Goal: Contribute content: Add original content to the website for others to see

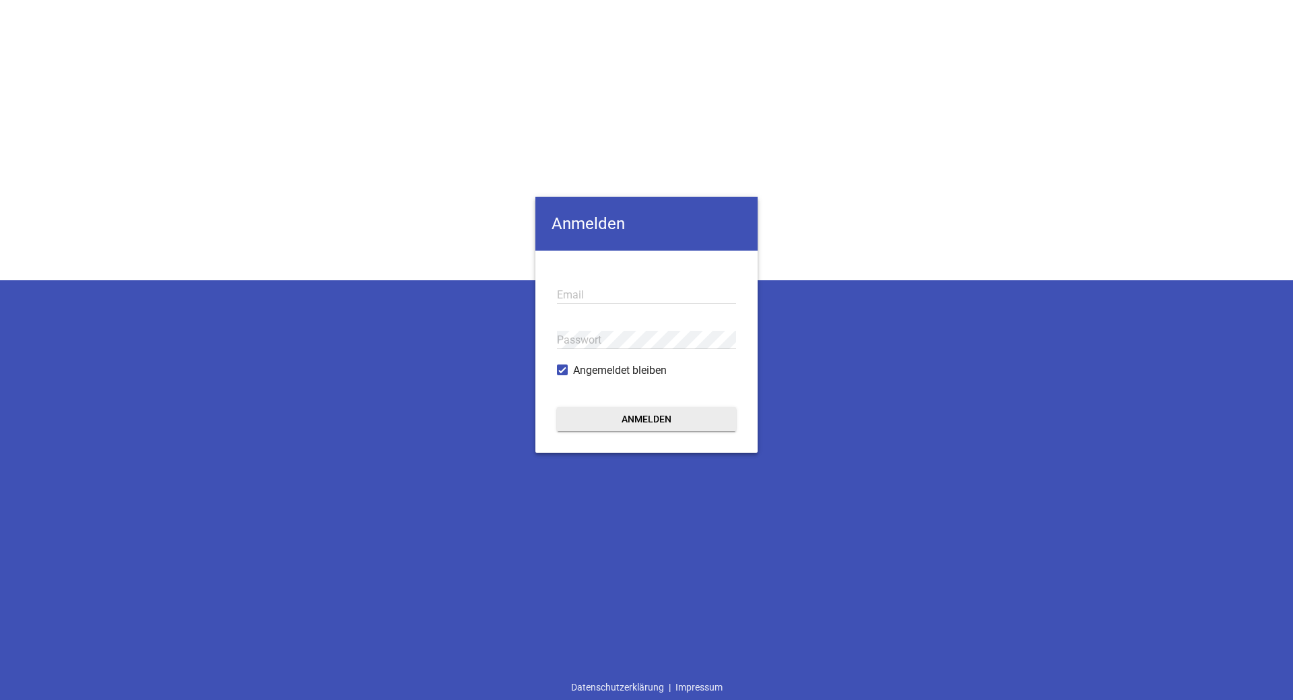
type input "[EMAIL_ADDRESS][DOMAIN_NAME]"
click at [665, 414] on button "Anmelden" at bounding box center [646, 419] width 179 height 24
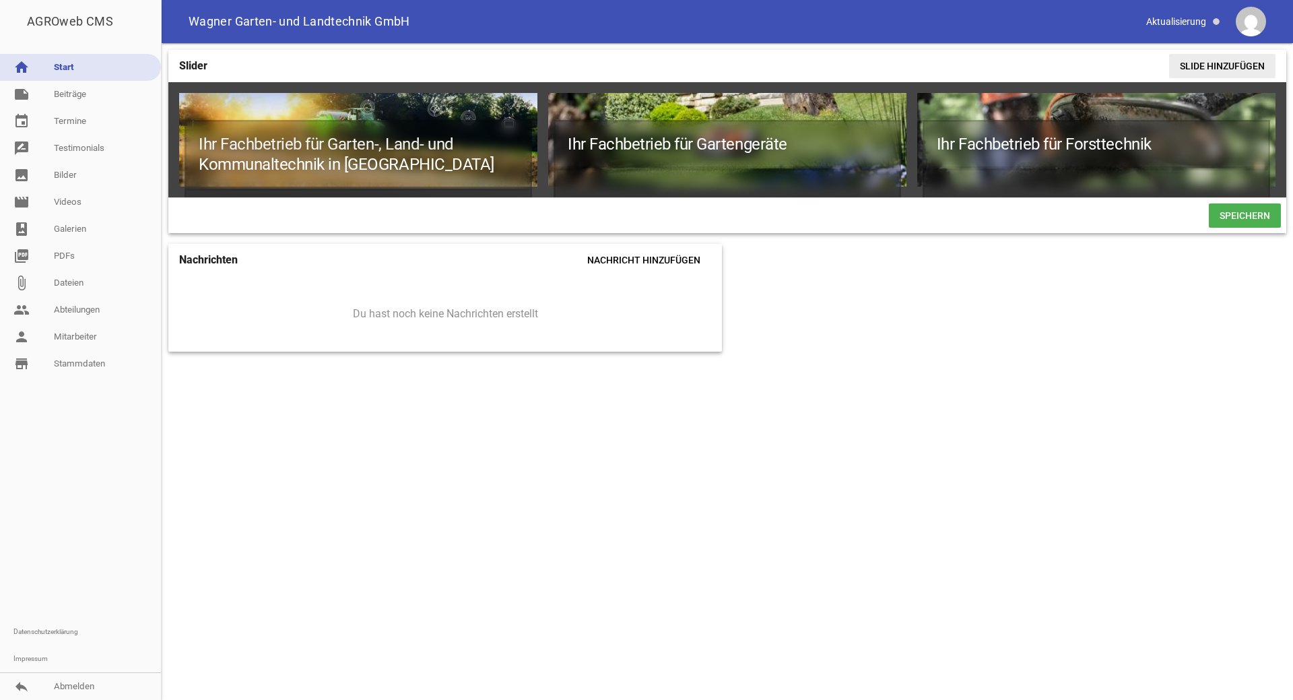
click at [1230, 61] on span "Slide hinzufügen" at bounding box center [1222, 66] width 106 height 24
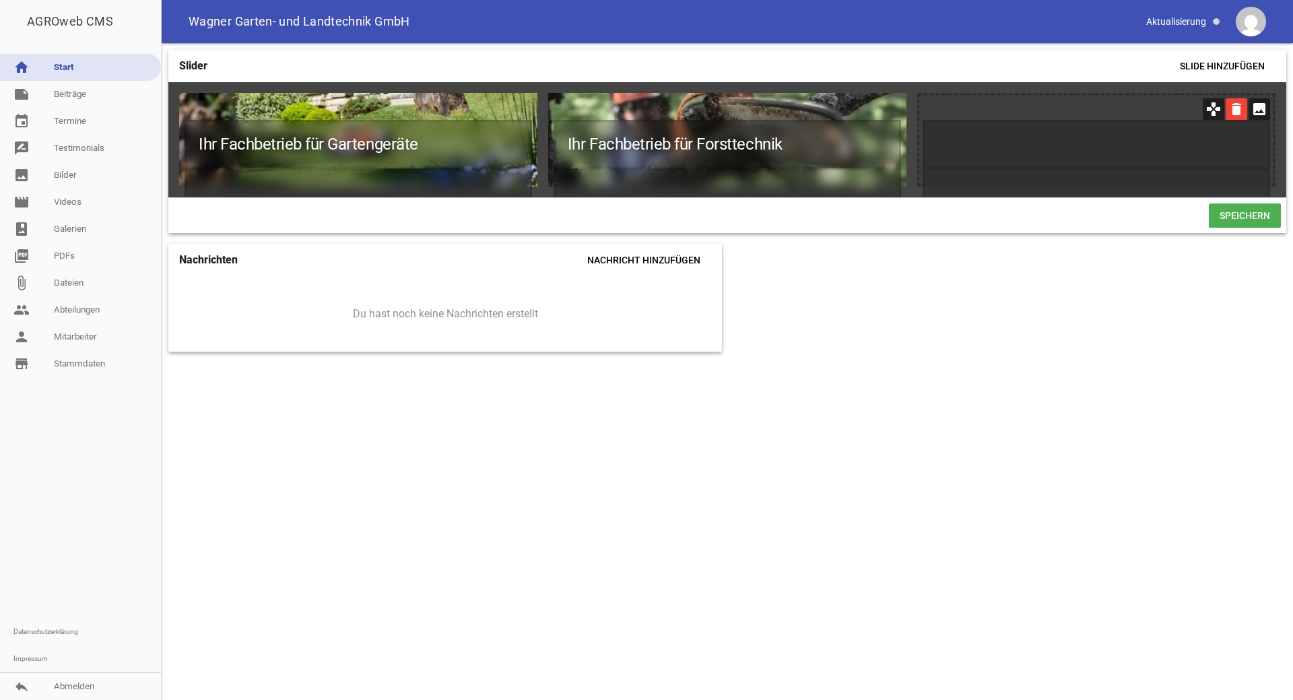
click at [1236, 113] on icon "delete" at bounding box center [1237, 109] width 22 height 22
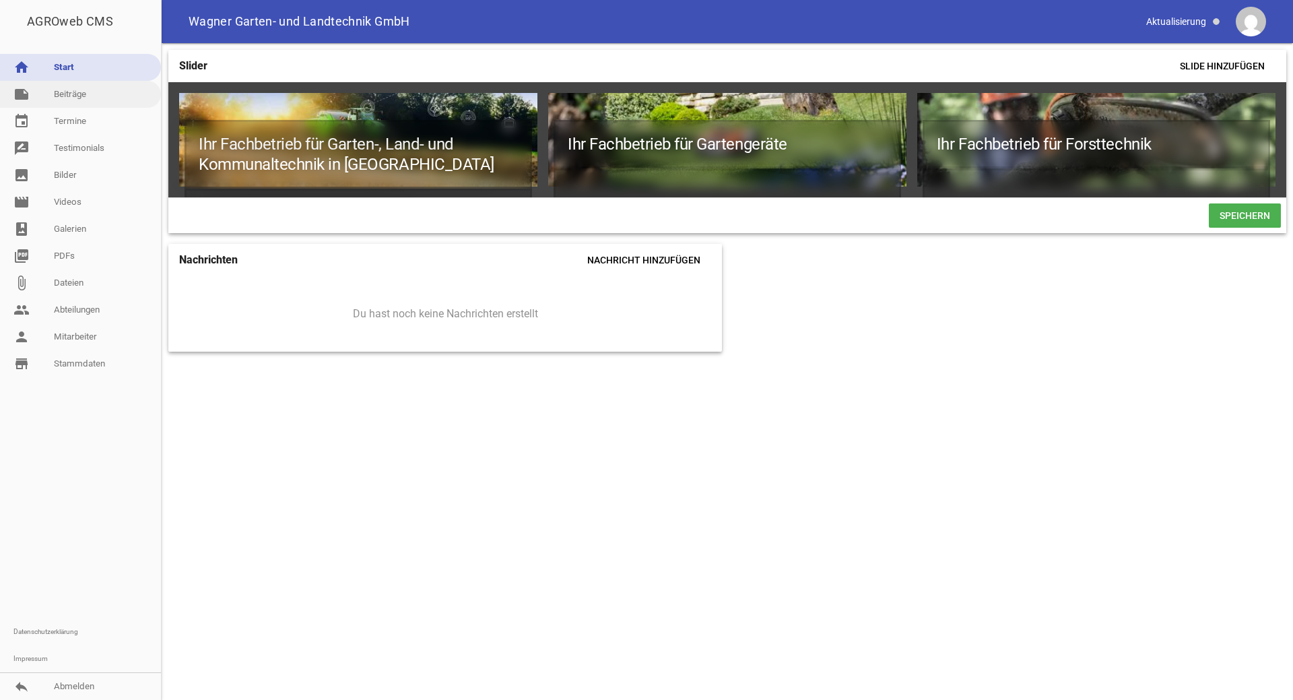
click at [88, 102] on link "note Beiträge" at bounding box center [80, 94] width 161 height 27
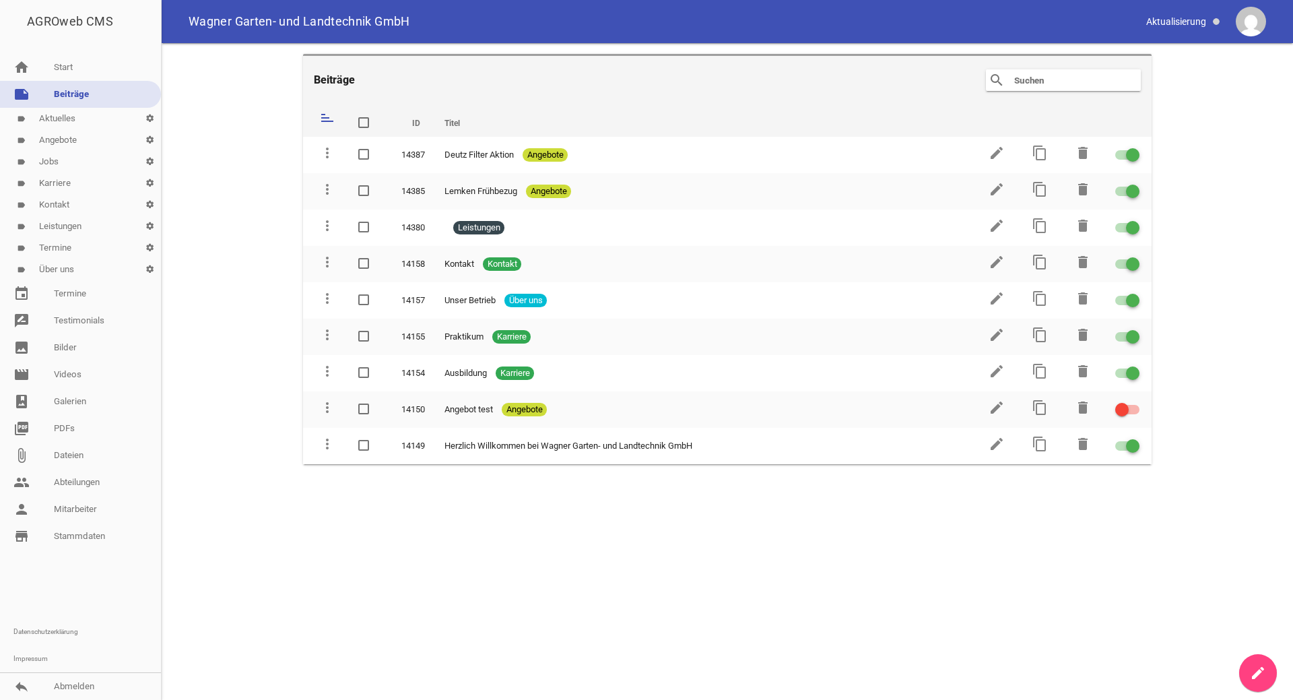
click at [84, 120] on link "label Aktuelles settings" at bounding box center [80, 119] width 161 height 22
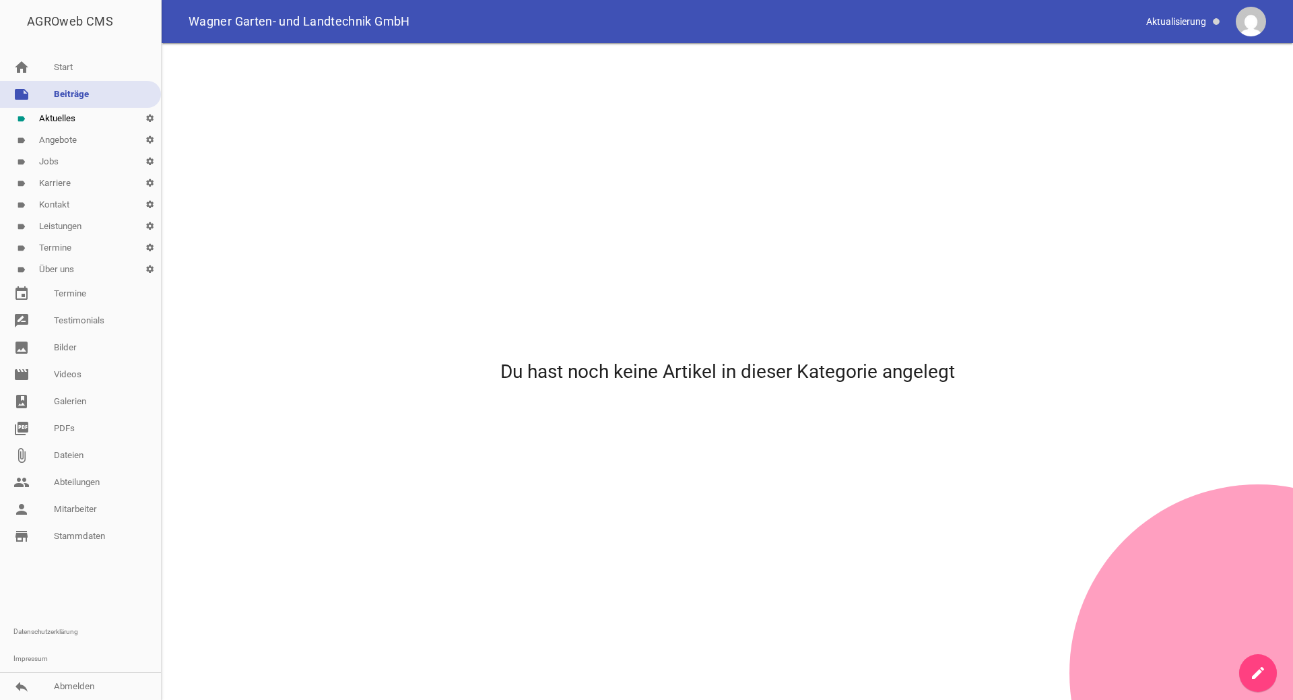
click at [1256, 672] on icon "create" at bounding box center [1258, 673] width 16 height 16
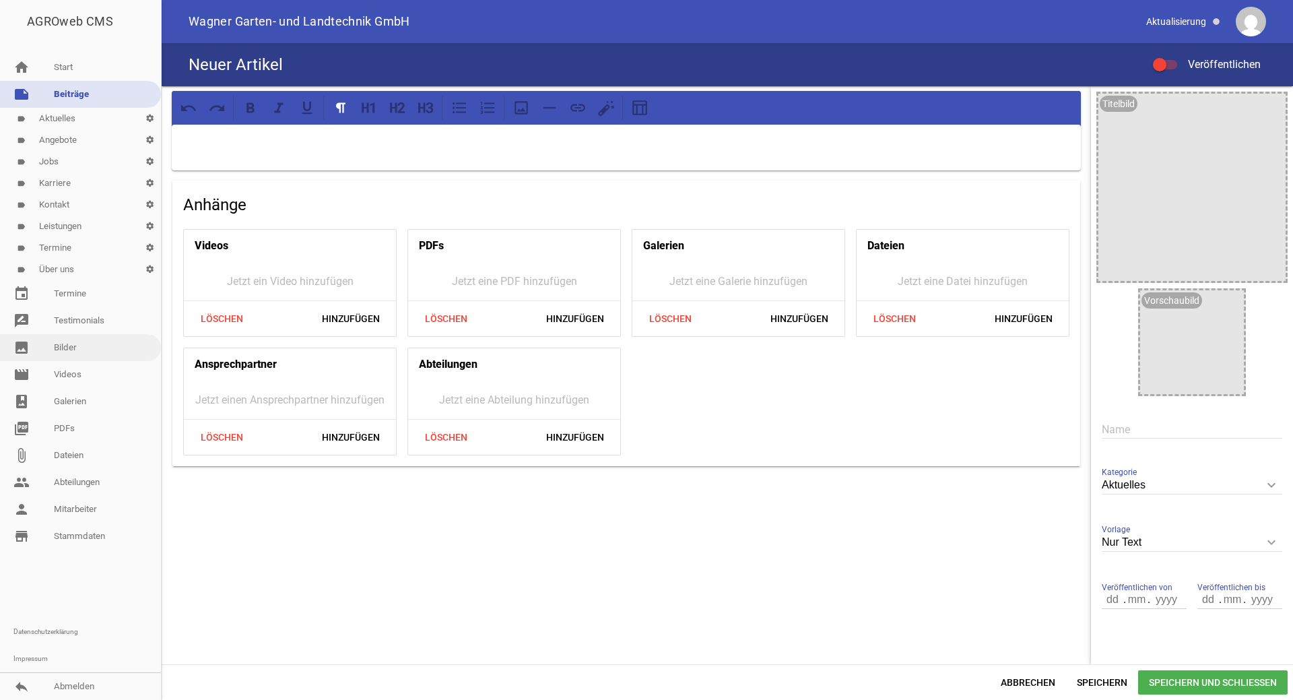
click at [79, 342] on link "image Bilder" at bounding box center [80, 347] width 161 height 27
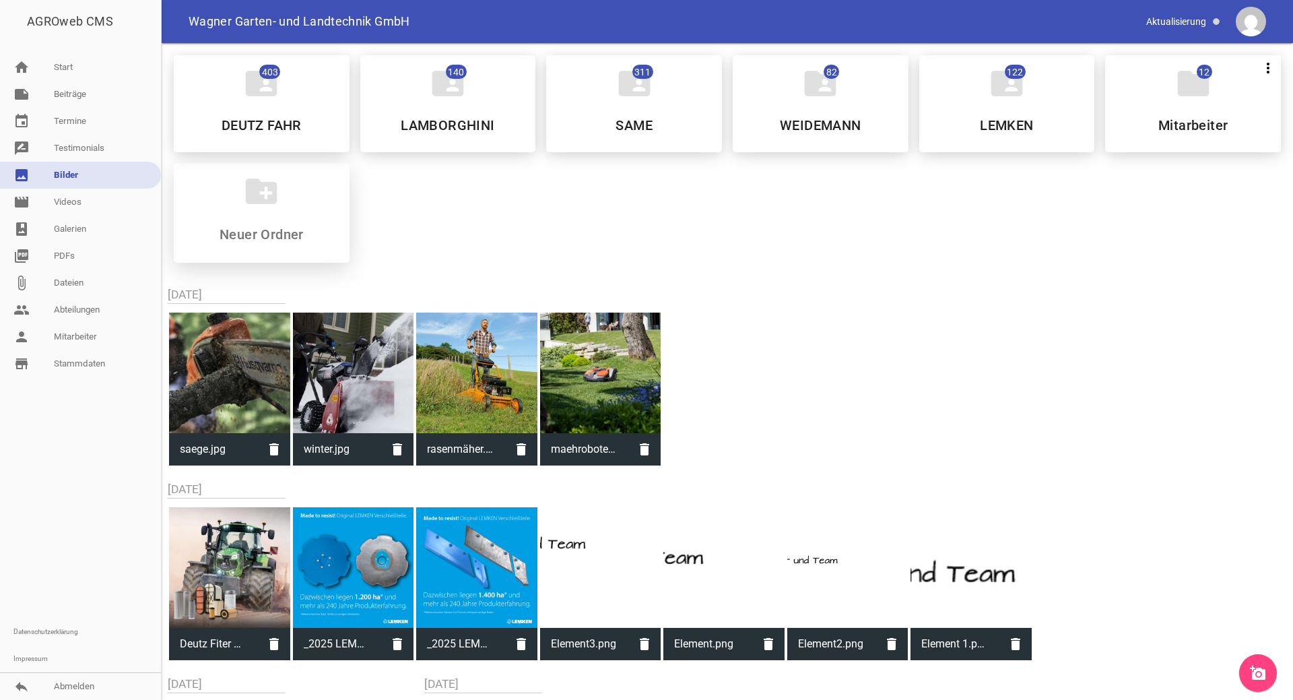
click at [259, 203] on icon "create_new_folder" at bounding box center [261, 191] width 38 height 38
click at [261, 234] on input at bounding box center [262, 234] width 160 height 16
type input "Sonstige"
click at [356, 239] on div "folder_shared 403 DEUTZ FAHR folder_shared 140 LAMBORGHINI folder_shared 311 SA…" at bounding box center [727, 158] width 1129 height 229
click at [275, 194] on icon "create_new_folder" at bounding box center [261, 191] width 38 height 38
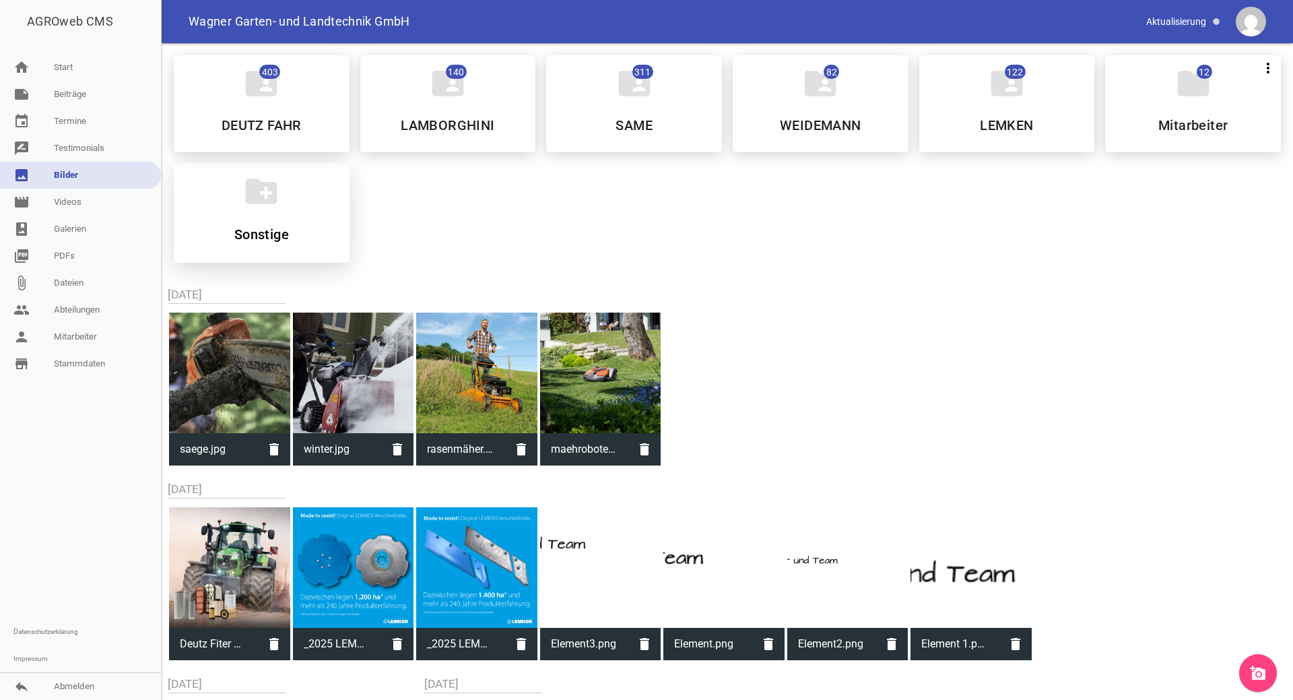
click at [275, 194] on icon "create_new_folder" at bounding box center [261, 191] width 38 height 38
click at [502, 234] on div "folder_shared 403 DEUTZ FAHR folder_shared 140 LAMBORGHINI folder_shared 311 SA…" at bounding box center [727, 158] width 1129 height 229
click at [267, 228] on input "Sonstige" at bounding box center [262, 234] width 160 height 16
click at [263, 183] on icon "create_new_folder" at bounding box center [261, 191] width 38 height 38
click at [271, 194] on icon "create_new_folder" at bounding box center [261, 191] width 38 height 38
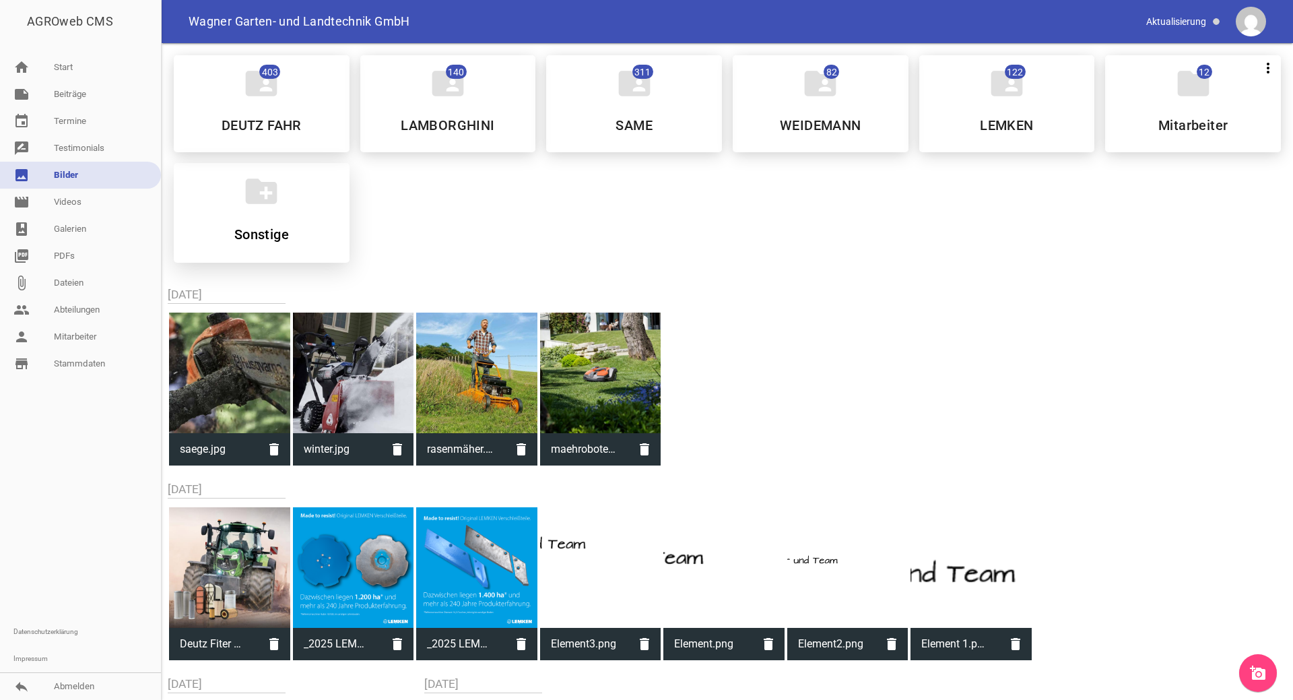
click at [271, 194] on icon "create_new_folder" at bounding box center [261, 191] width 38 height 38
drag, startPoint x: 305, startPoint y: 190, endPoint x: 259, endPoint y: 199, distance: 46.8
click at [259, 199] on icon "create_new_folder" at bounding box center [261, 191] width 38 height 38
click at [261, 193] on icon "create_new_folder" at bounding box center [261, 191] width 38 height 38
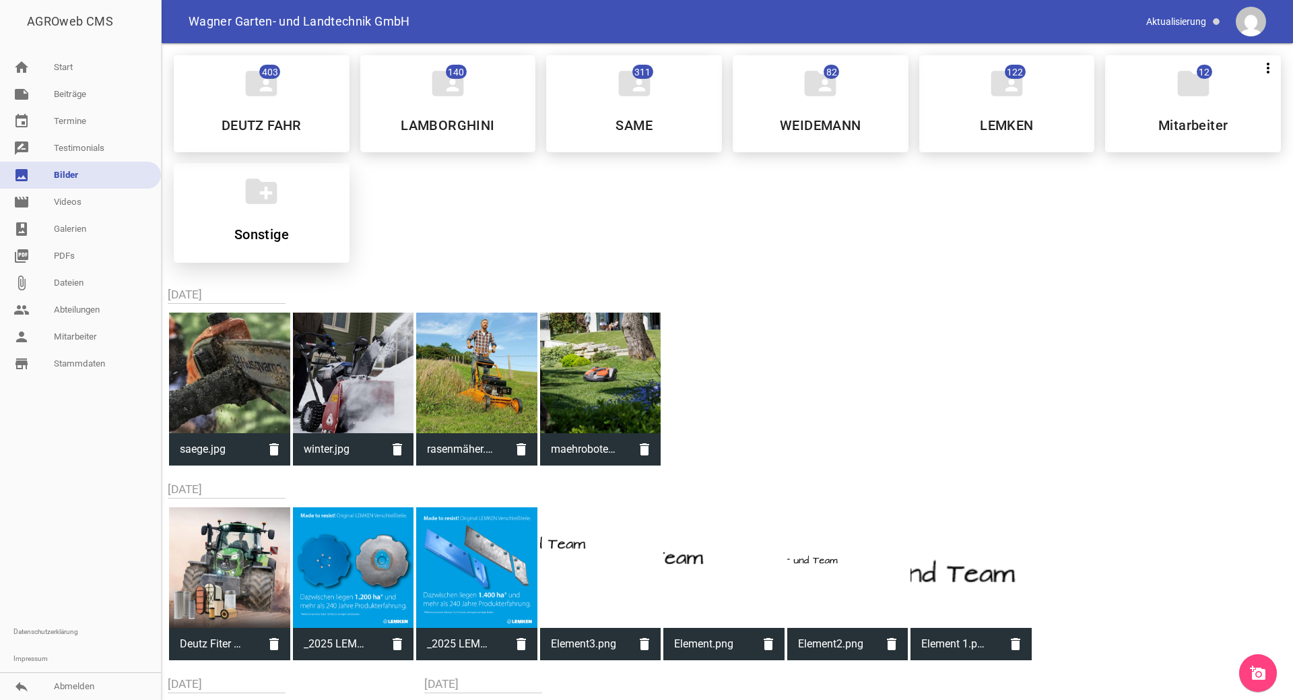
click at [257, 243] on div "create_new_folder Sonstige" at bounding box center [262, 213] width 176 height 100
click at [260, 235] on input "Sonstige" at bounding box center [262, 234] width 160 height 16
click at [265, 193] on icon "folder" at bounding box center [261, 191] width 38 height 38
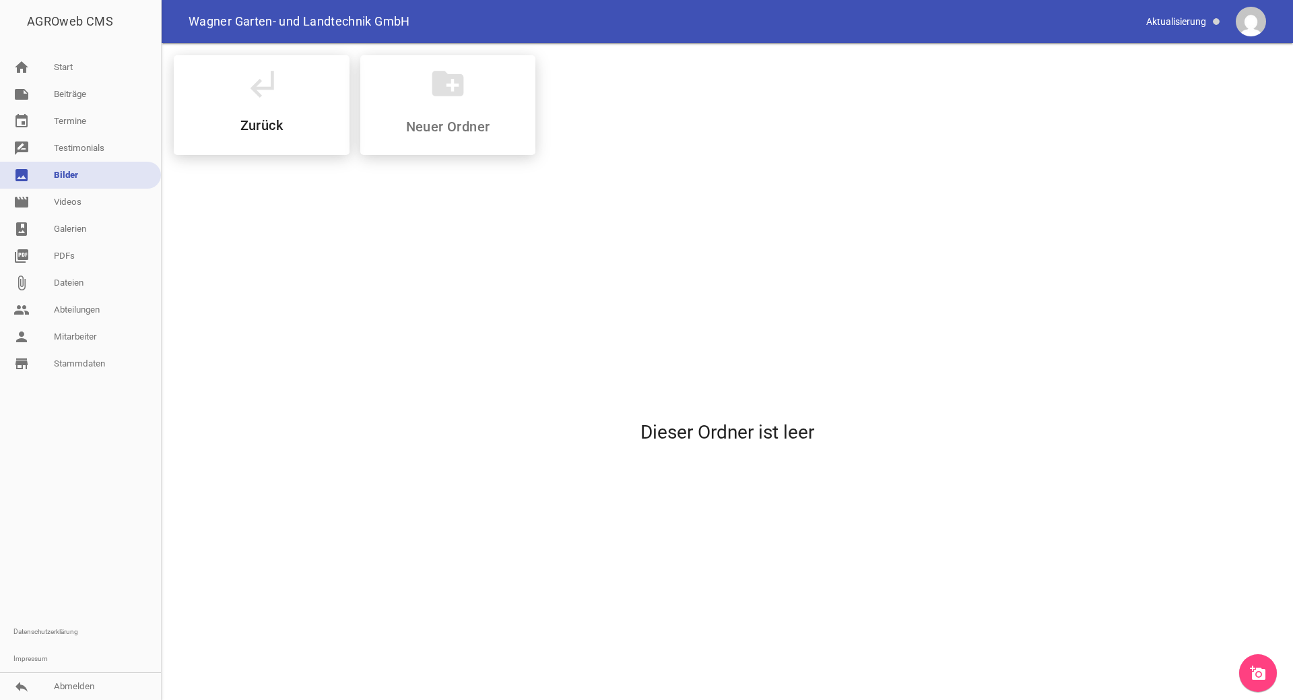
click at [1271, 676] on link "add_a_photo" at bounding box center [1258, 673] width 38 height 38
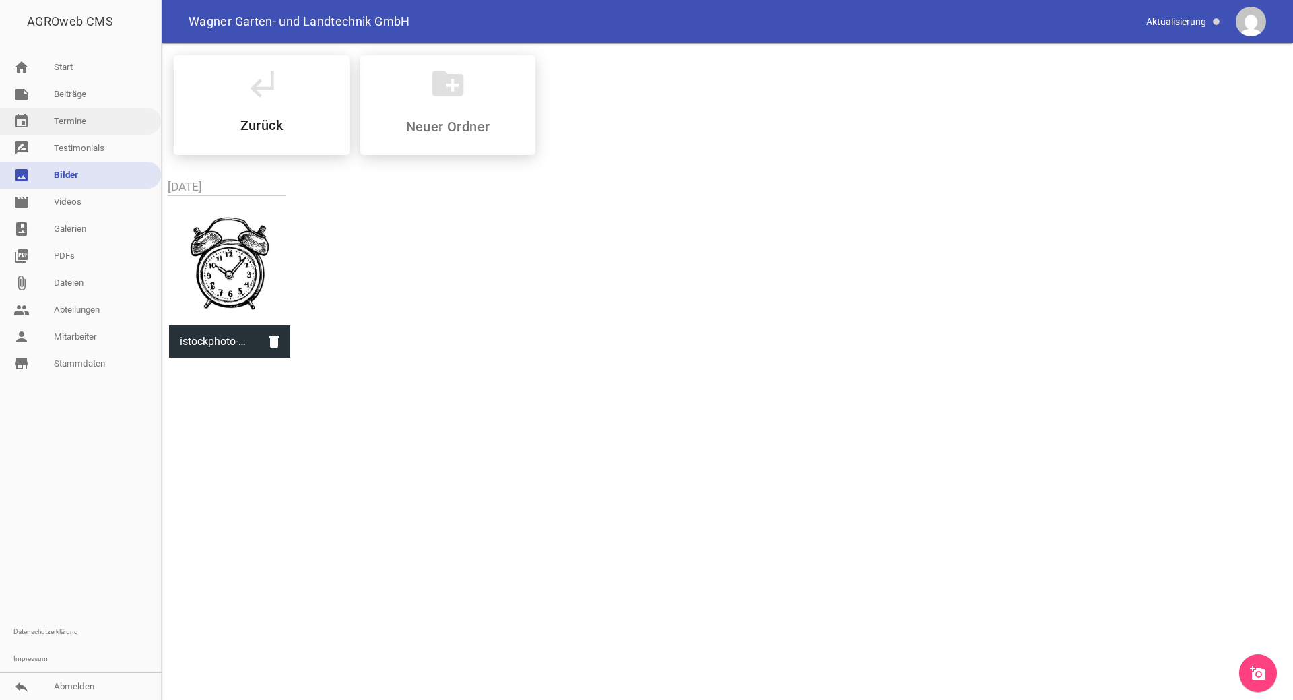
click at [83, 114] on link "event Termine" at bounding box center [80, 121] width 161 height 27
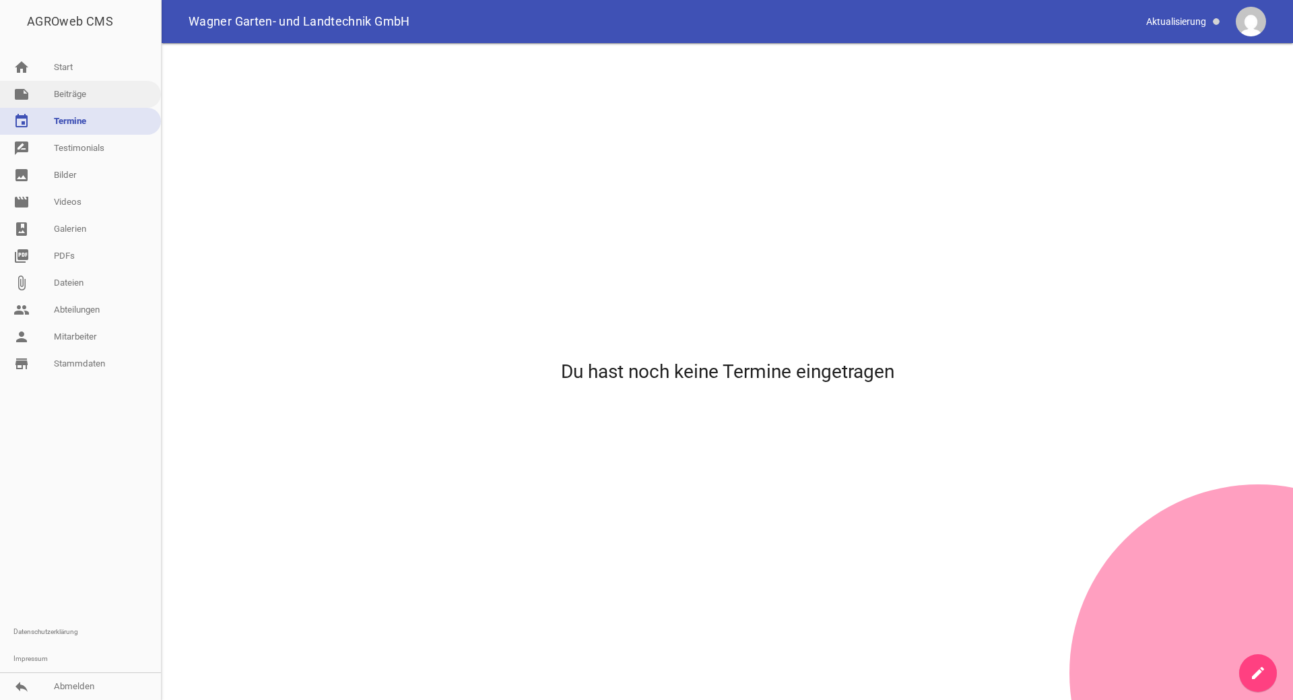
click at [80, 100] on link "note Beiträge" at bounding box center [80, 94] width 161 height 27
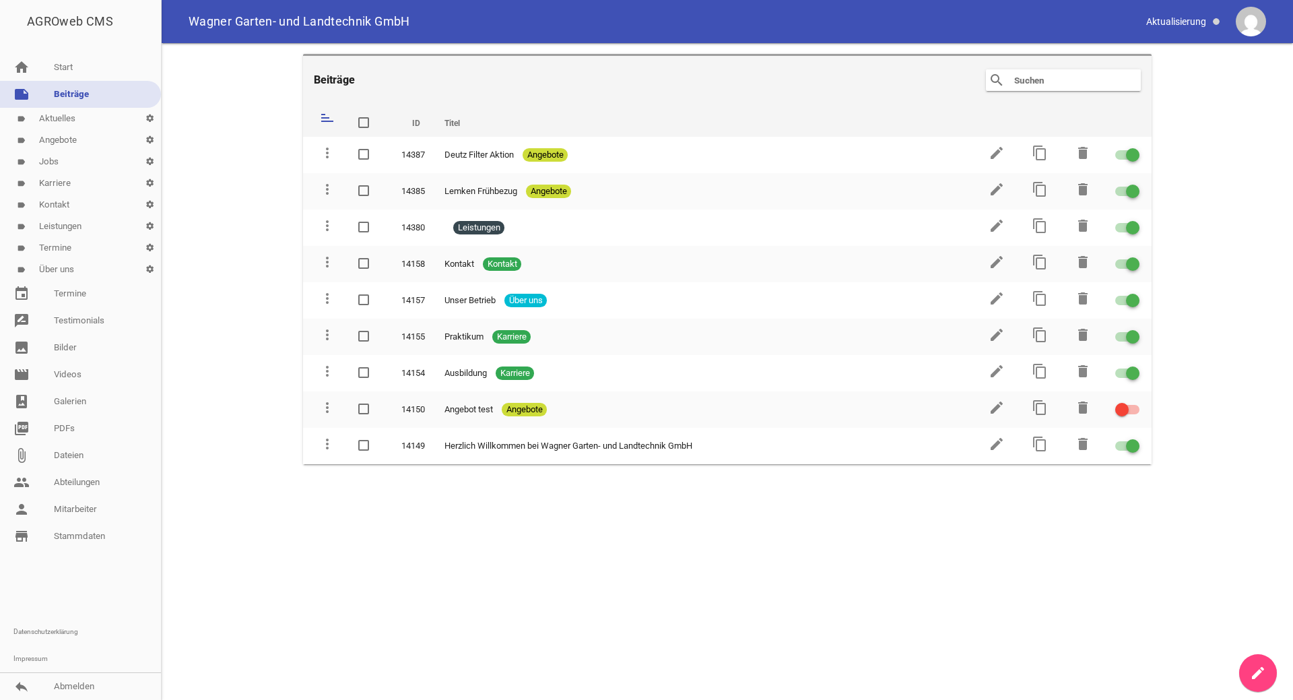
click at [85, 123] on link "label Aktuelles settings" at bounding box center [80, 119] width 161 height 22
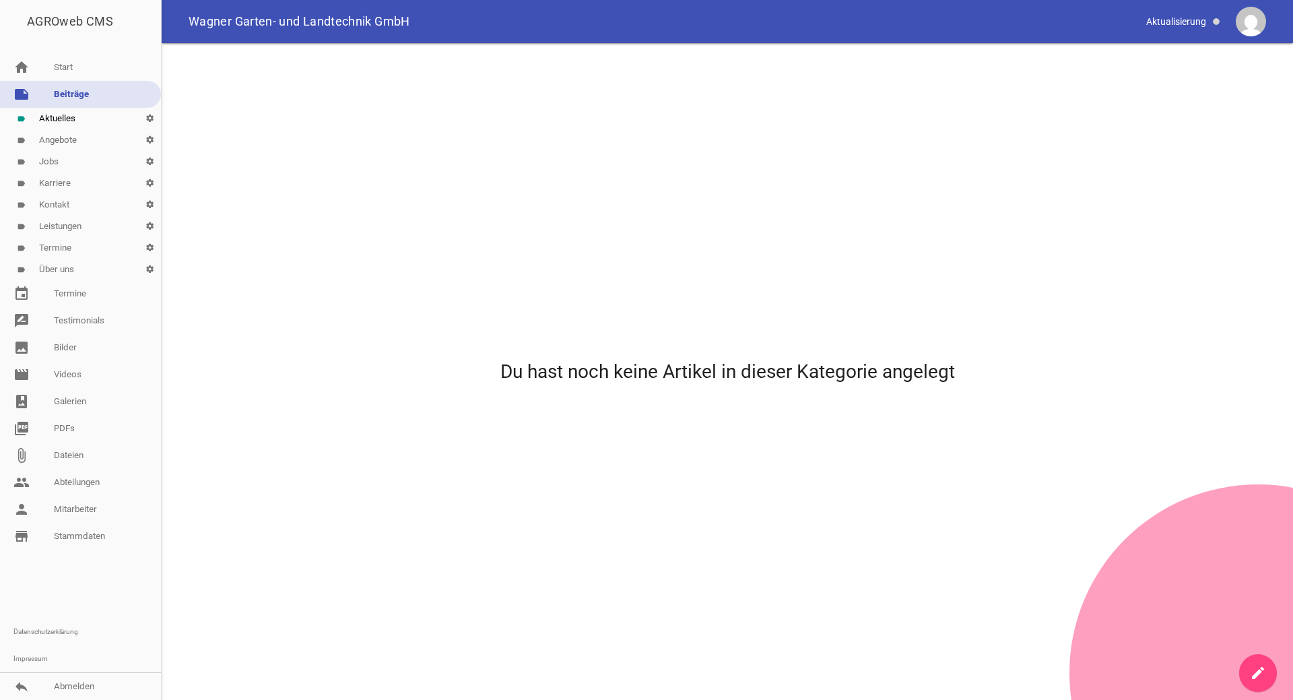
click at [1250, 667] on link "create" at bounding box center [1258, 673] width 38 height 38
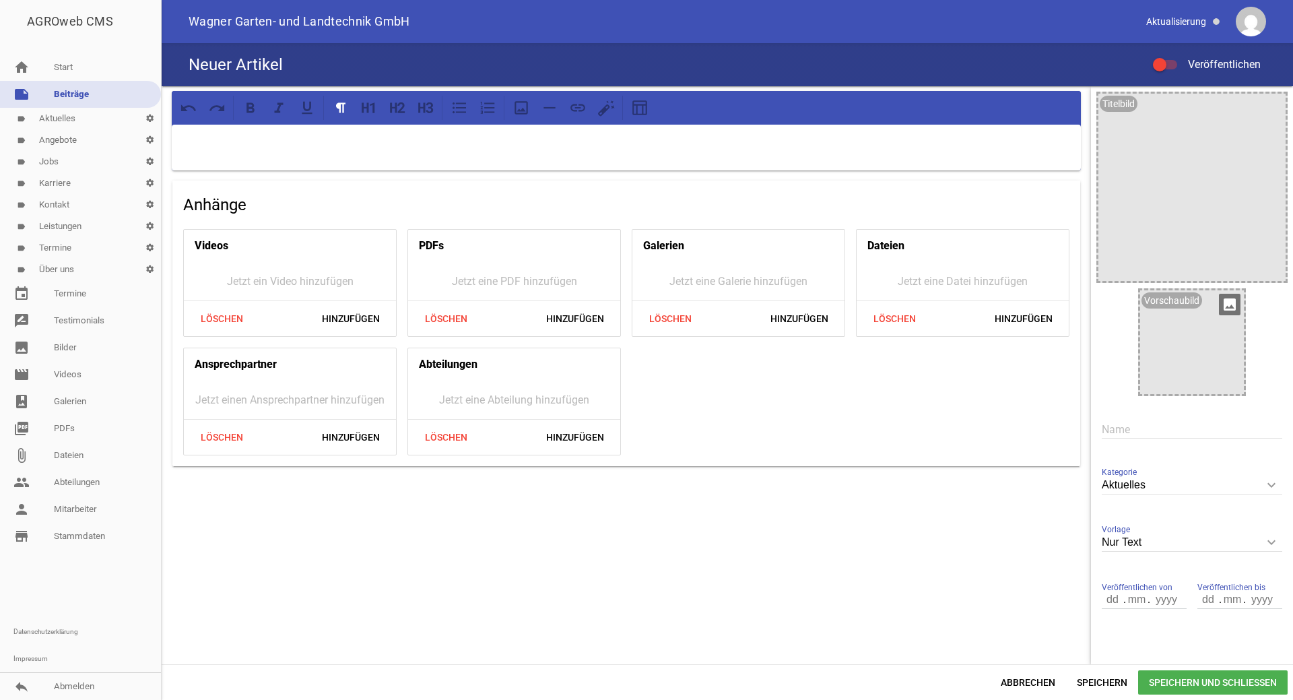
click at [1181, 331] on div at bounding box center [1192, 342] width 104 height 104
click at [1208, 232] on div at bounding box center [1192, 187] width 187 height 187
click at [1262, 104] on icon "image" at bounding box center [1272, 108] width 22 height 22
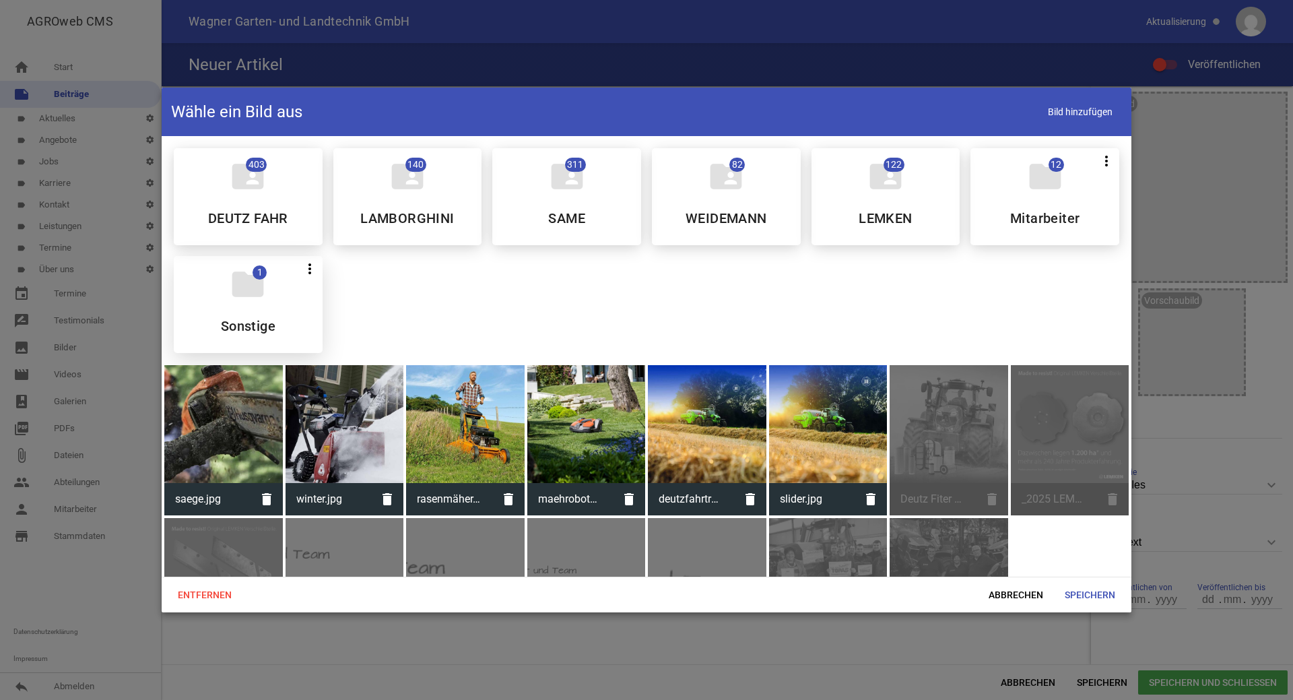
click at [274, 305] on div "folder 1 more_vert Teilen Bearbeiten Löschen Sonstige" at bounding box center [248, 304] width 149 height 97
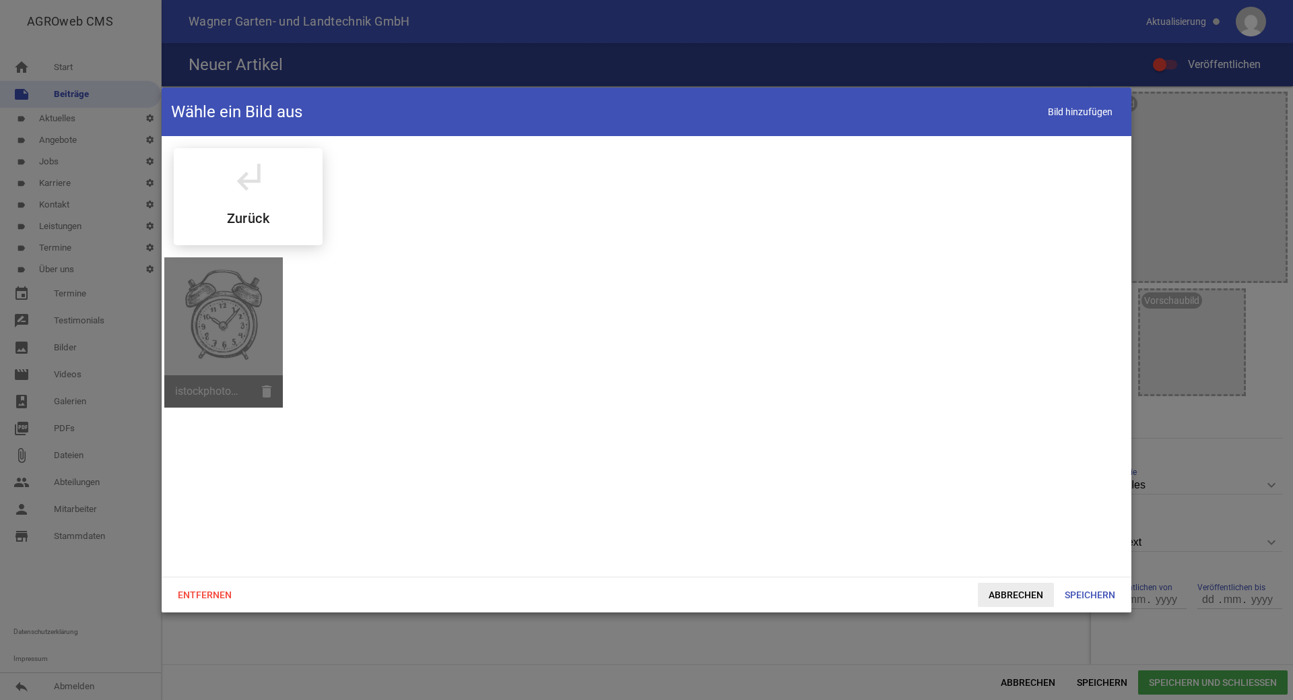
click at [1032, 599] on span "Abbrechen" at bounding box center [1016, 595] width 76 height 24
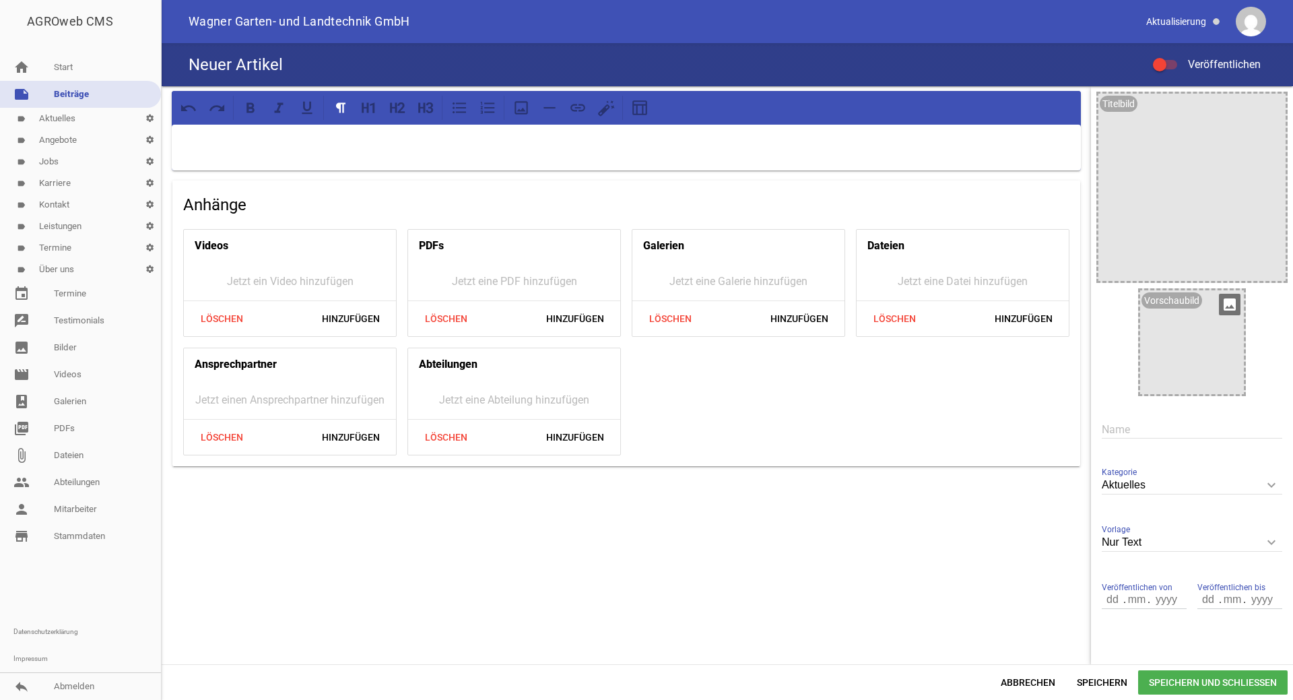
click at [1157, 360] on div at bounding box center [1192, 342] width 104 height 104
click at [1226, 308] on icon "image" at bounding box center [1230, 305] width 22 height 22
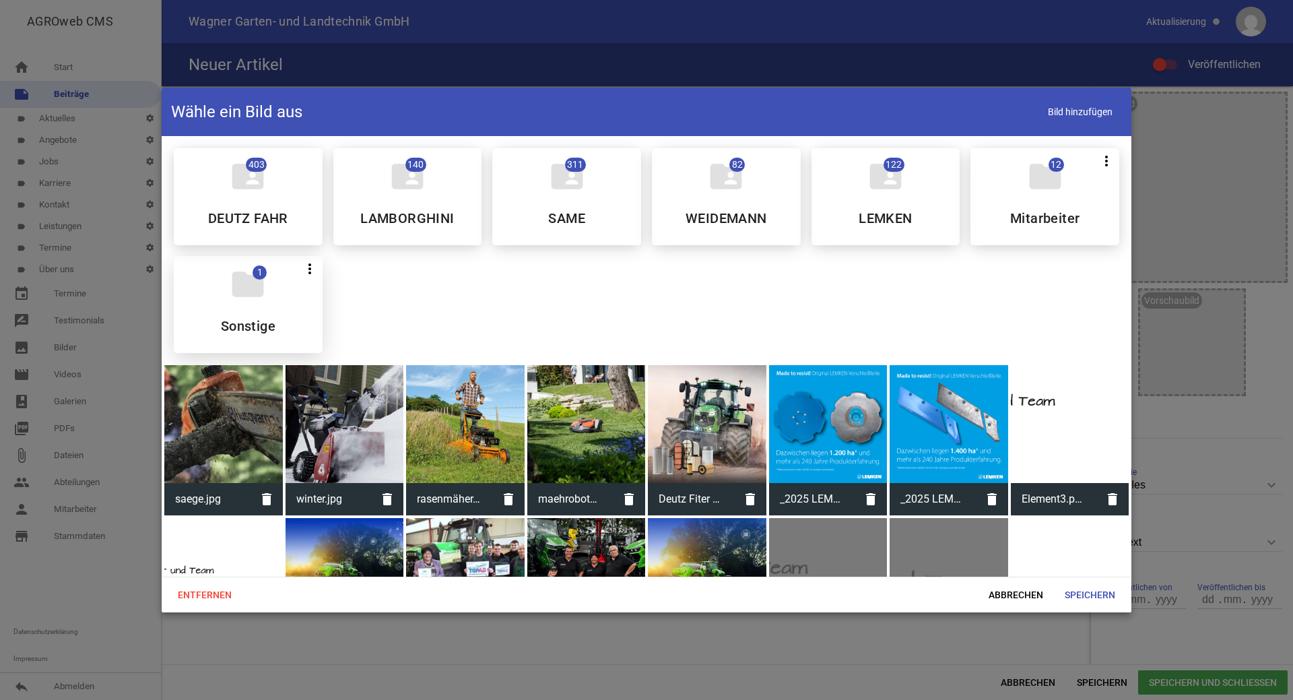
click at [263, 319] on h5 "Sonstige" at bounding box center [248, 325] width 55 height 13
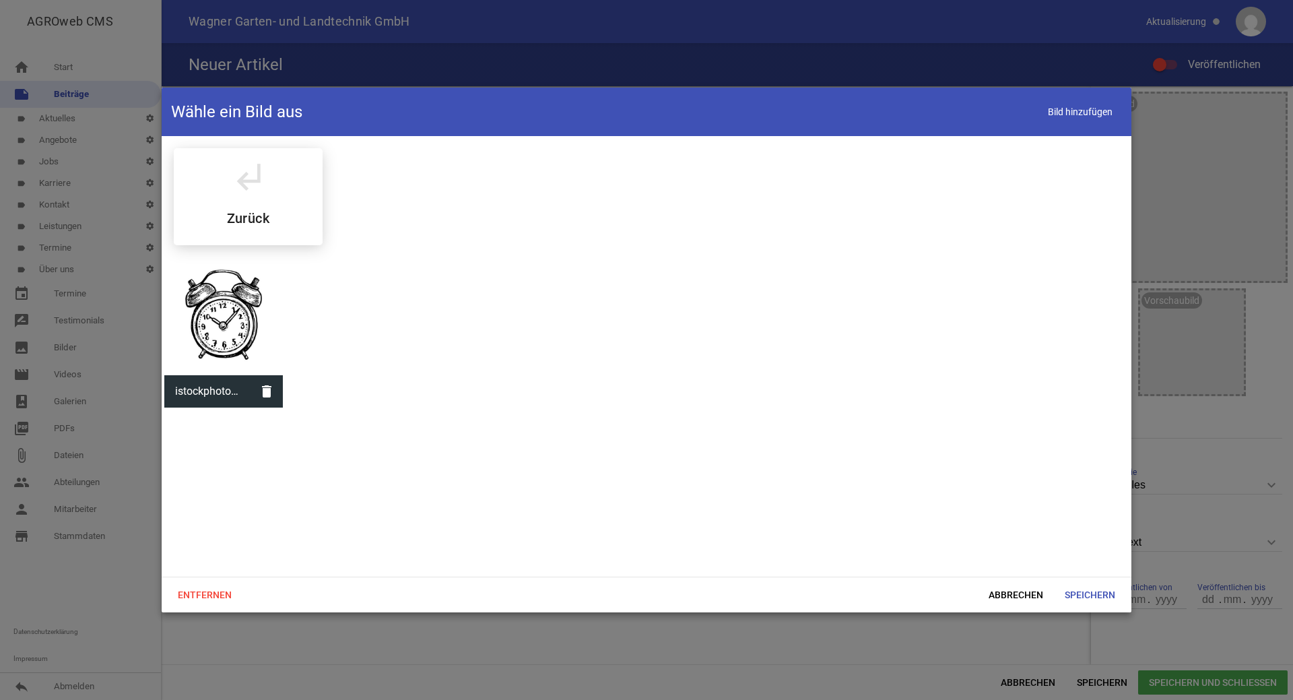
click at [224, 341] on div at bounding box center [223, 316] width 119 height 119
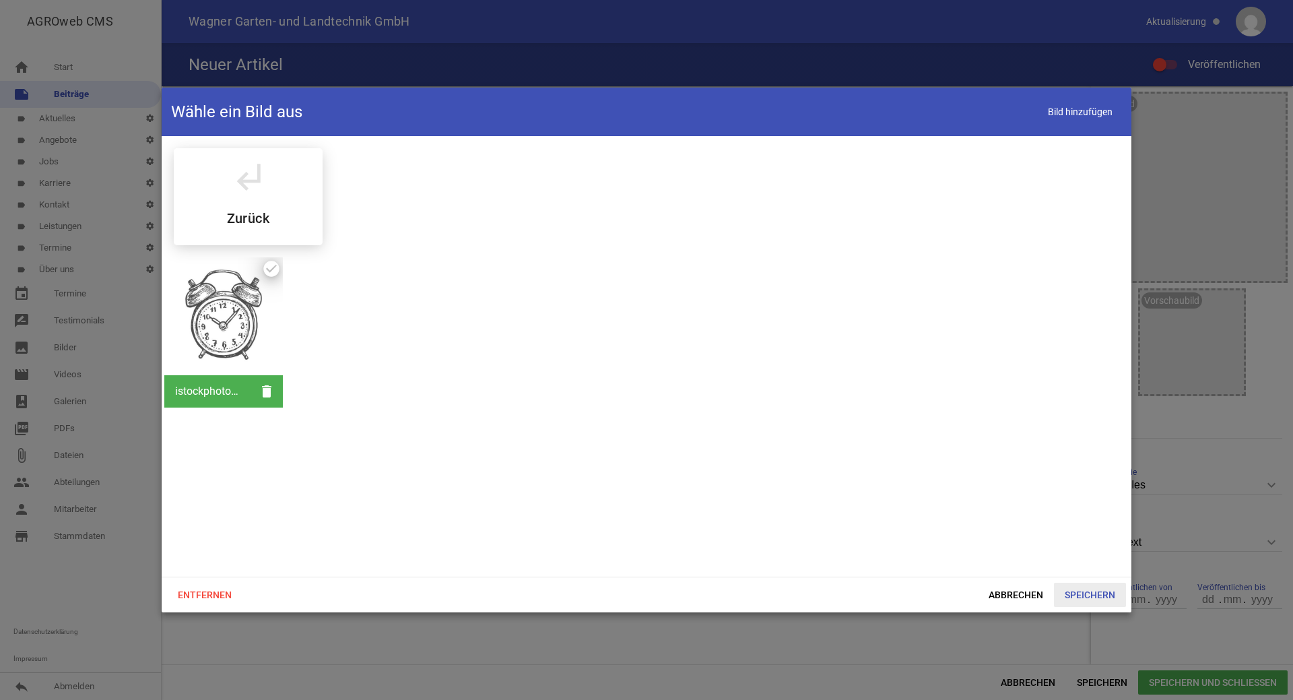
click at [1080, 598] on span "Speichern" at bounding box center [1090, 595] width 72 height 24
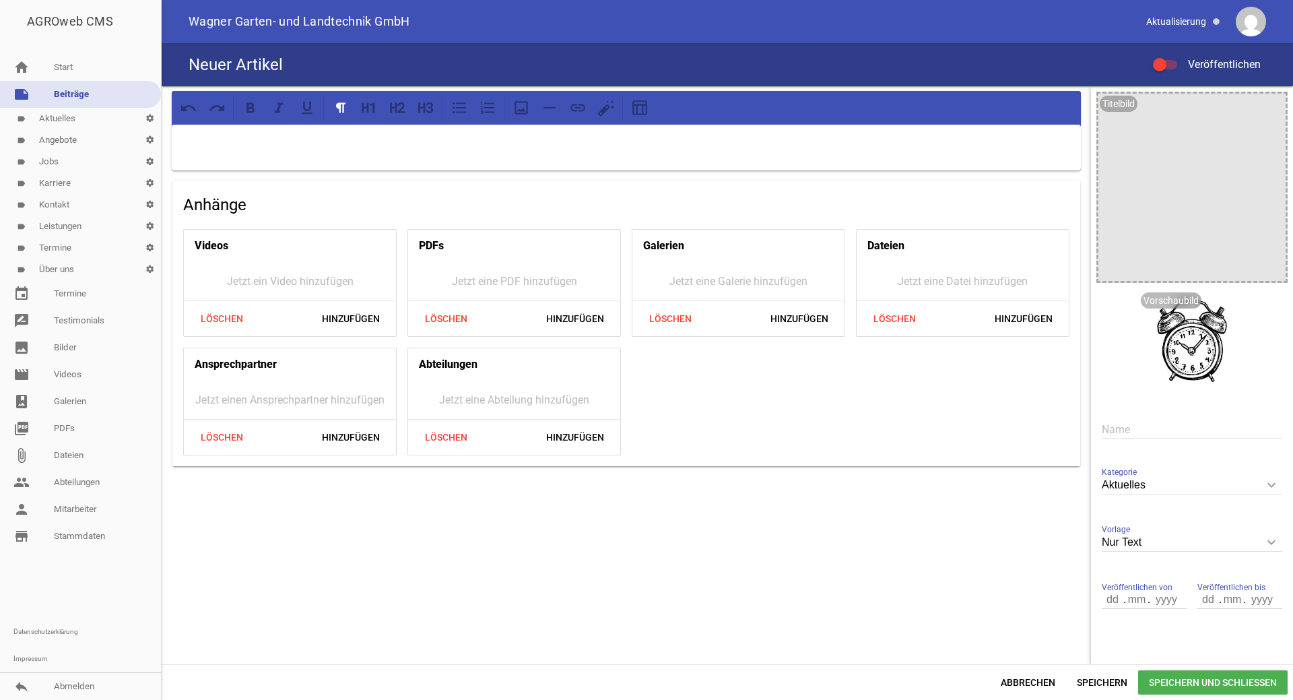
click at [254, 141] on p at bounding box center [626, 142] width 890 height 16
click at [381, 108] on button at bounding box center [369, 108] width 24 height 24
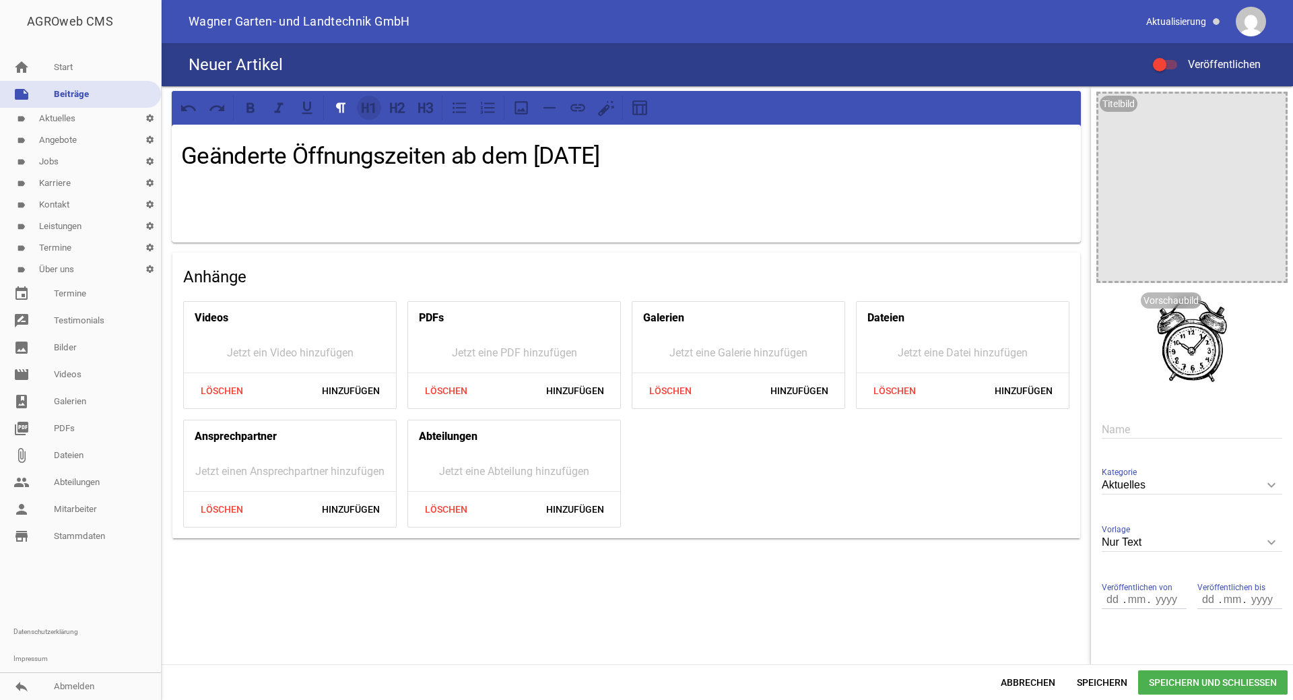
click at [375, 112] on icon at bounding box center [369, 108] width 18 height 18
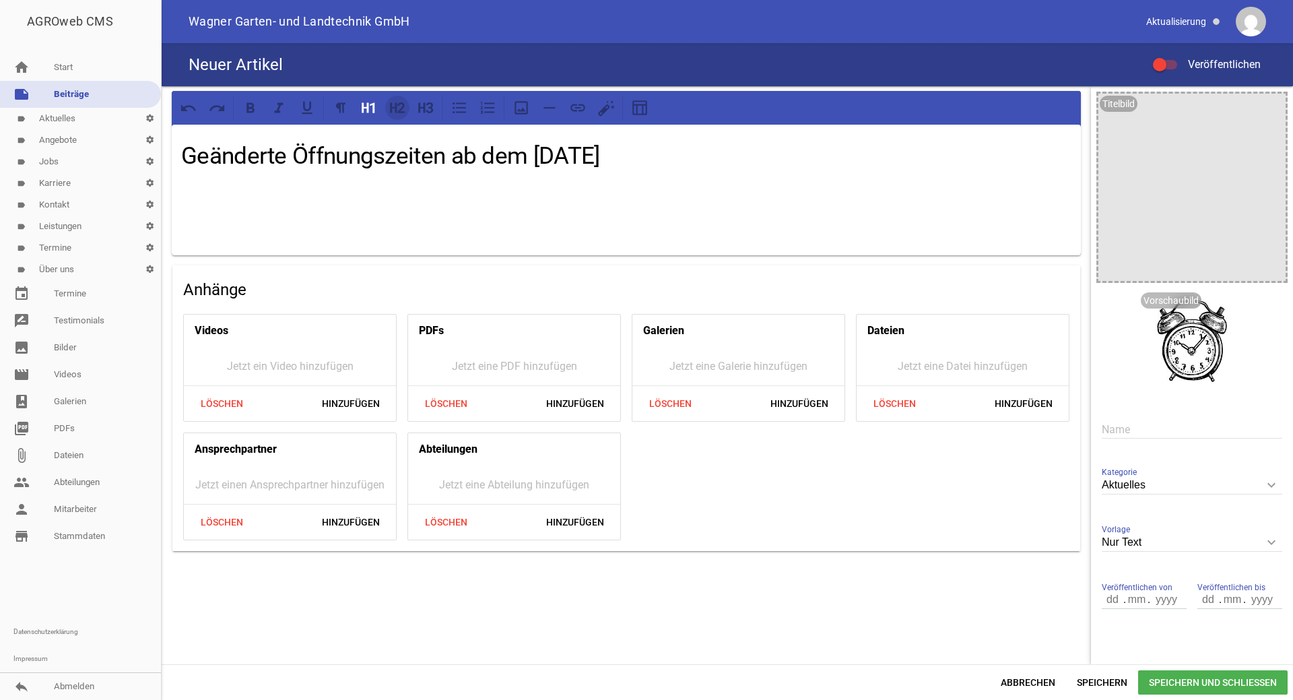
click at [403, 107] on icon at bounding box center [400, 107] width 7 height 11
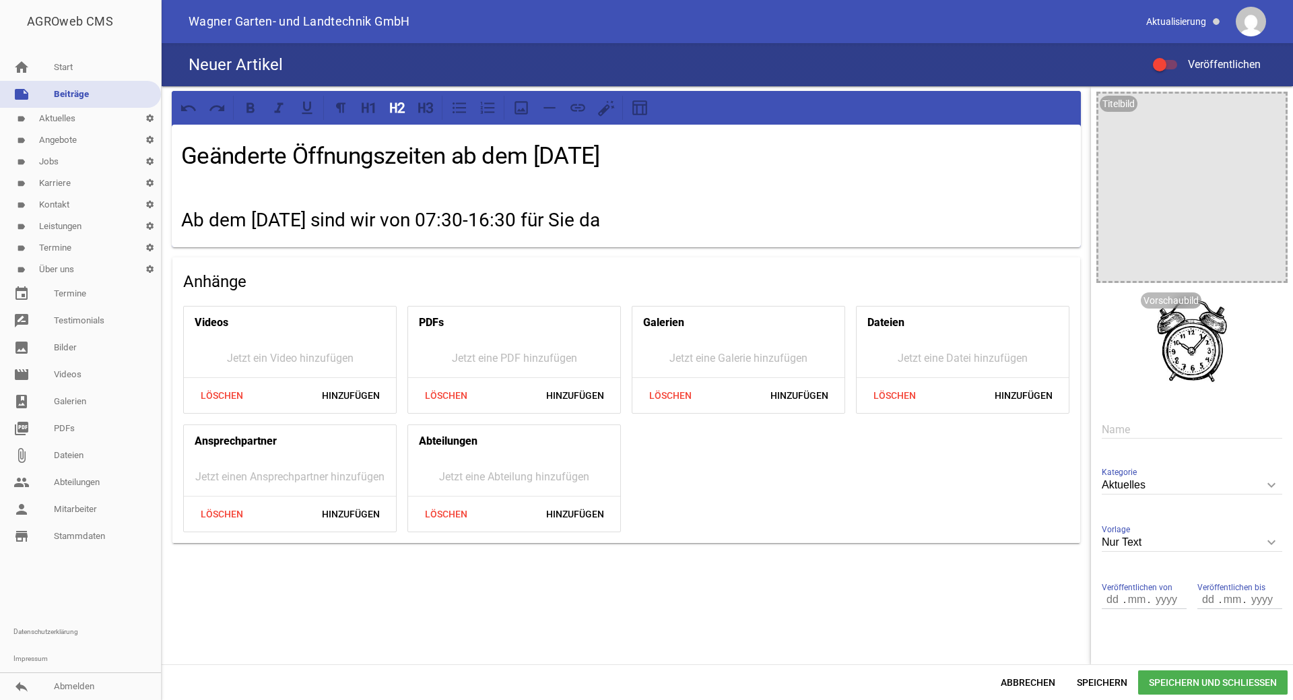
click at [352, 218] on h2 "Ab dem [DATE] sind wir von 07:30-16:30 für Sie da" at bounding box center [626, 220] width 890 height 28
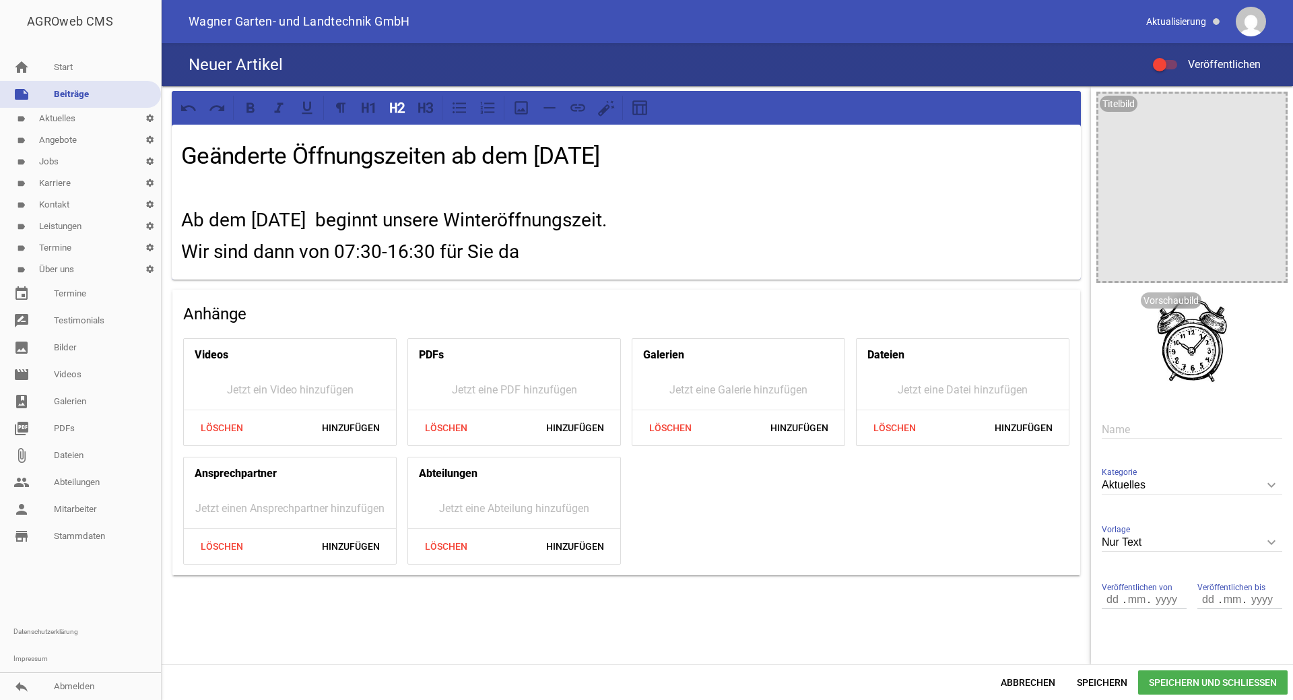
click at [523, 253] on h2 "Wir sind dann von 07:30-16:30 für Sie da" at bounding box center [626, 252] width 890 height 28
click at [292, 253] on h2 "Wir sind dann von 07:30-16:30 für Sie da" at bounding box center [626, 252] width 890 height 28
click at [327, 253] on h2 "Wir sind dann von 07:30-16:30 für Sie da" at bounding box center [626, 252] width 890 height 28
click at [521, 254] on h2 "Wir sind dann von Mo. - Fr. 07:30-16:30 und Samstags von 09:00-13:00 Uhr für Si…" at bounding box center [626, 252] width 890 height 28
click at [890, 250] on h2 "Wir sind dann von Mo. - Fr. 07:30-16:30 und Samstags von 09:00-13:00 Uhr für Si…" at bounding box center [626, 252] width 890 height 28
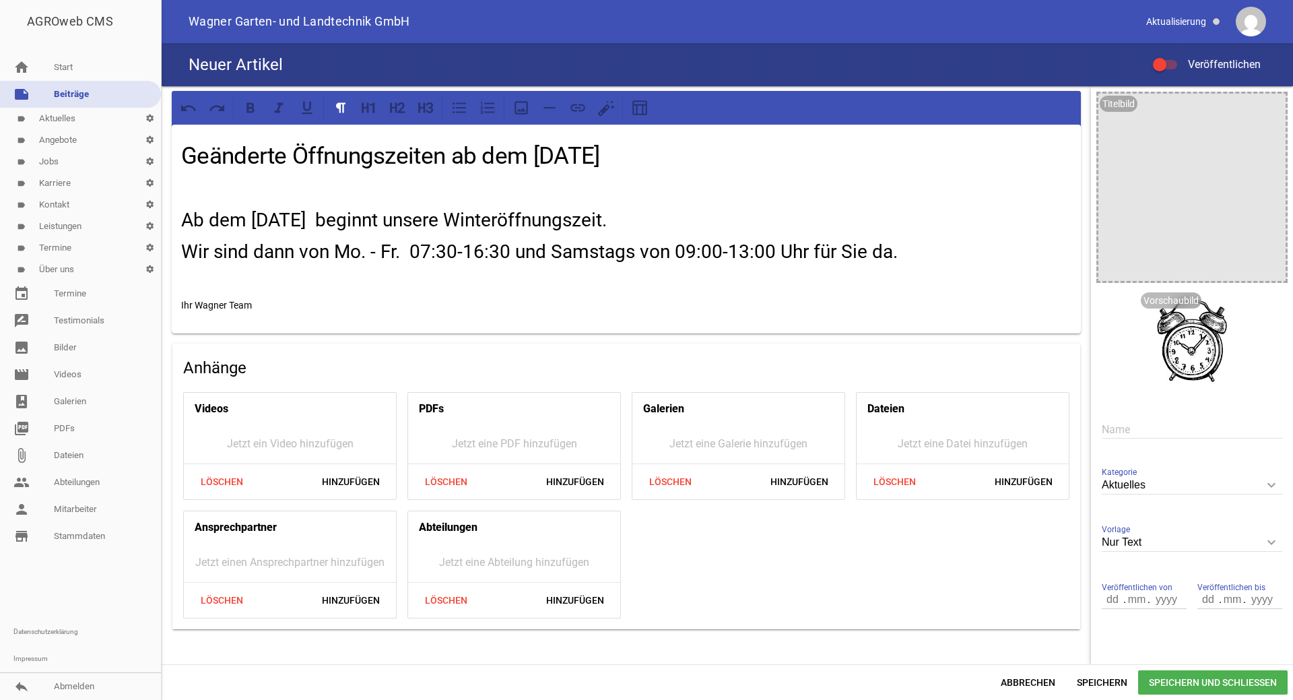
drag, startPoint x: 255, startPoint y: 303, endPoint x: 183, endPoint y: 302, distance: 72.1
click at [183, 302] on p "Ihr Wagner Team" at bounding box center [626, 305] width 890 height 16
click at [397, 105] on icon at bounding box center [393, 107] width 7 height 10
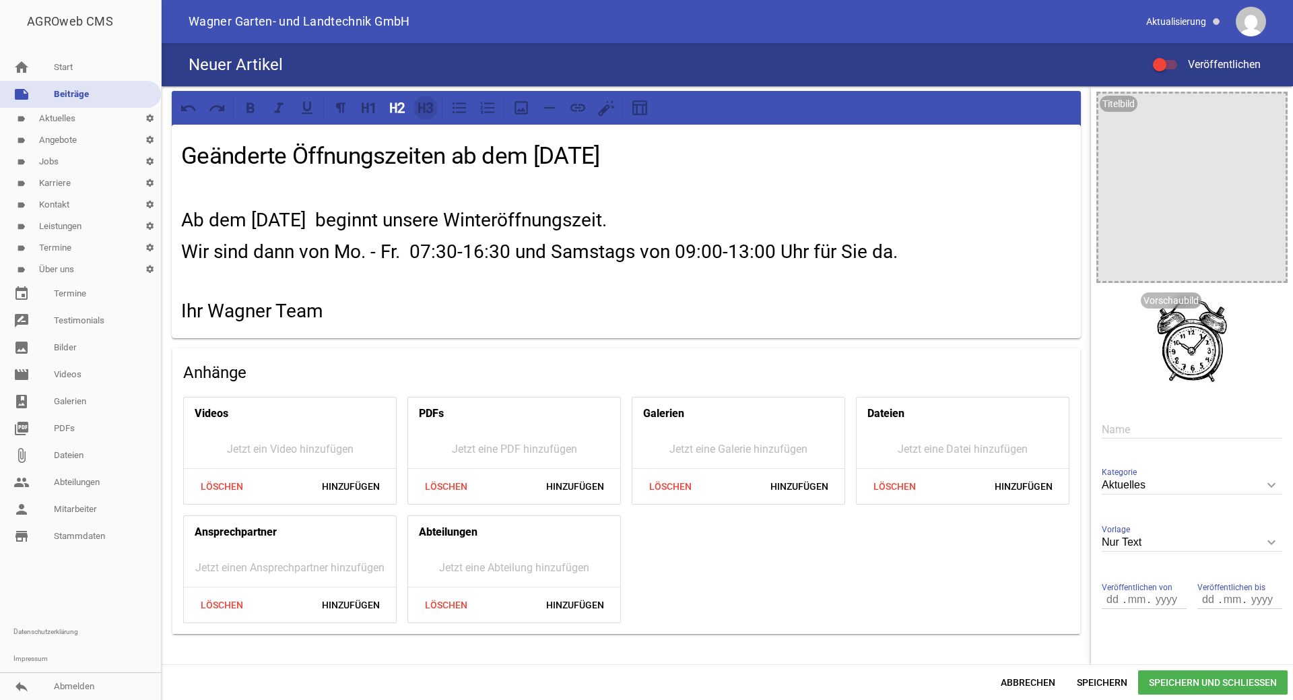
click at [421, 108] on icon at bounding box center [421, 107] width 7 height 10
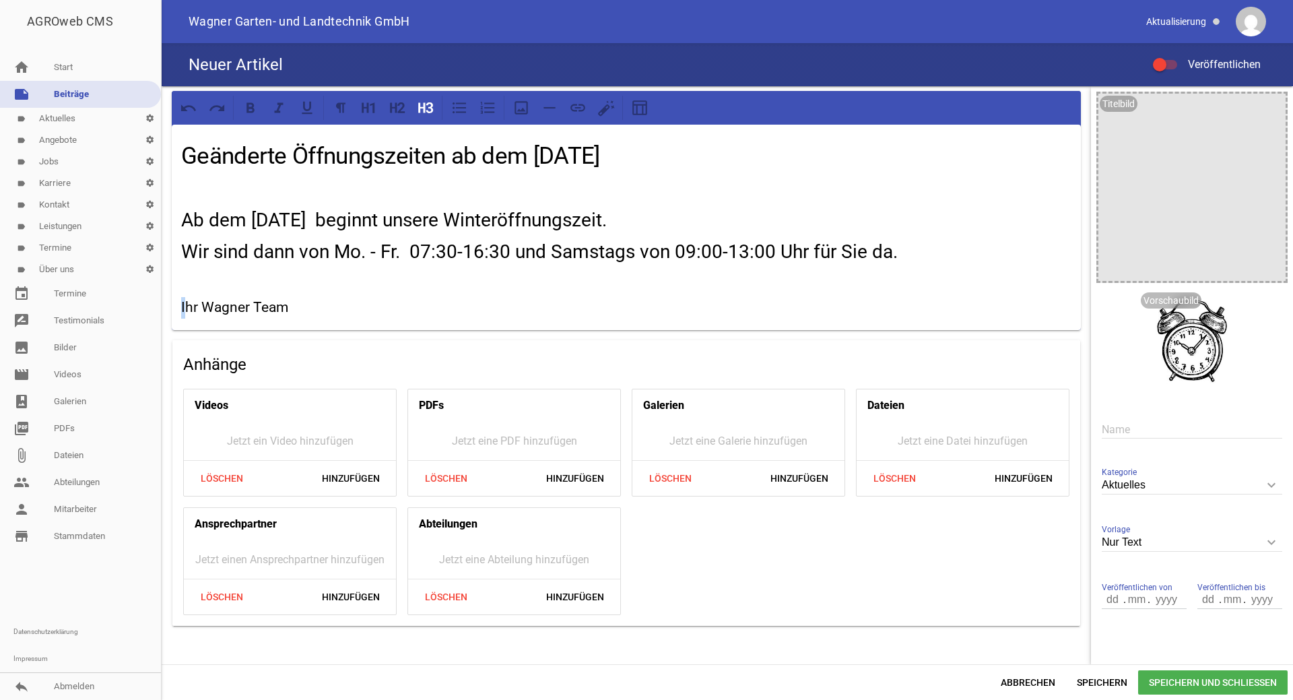
click at [306, 310] on h3 "Ihr Wagner Team" at bounding box center [626, 308] width 890 height 22
drag, startPoint x: 304, startPoint y: 311, endPoint x: 177, endPoint y: 319, distance: 127.6
click at [177, 319] on div "Geänderte Öffnungszeiten ab dem [DATE] Ab dem [DATE] beginnt unsere Winteröffnu…" at bounding box center [626, 227] width 909 height 205
click at [428, 107] on icon at bounding box center [426, 108] width 18 height 18
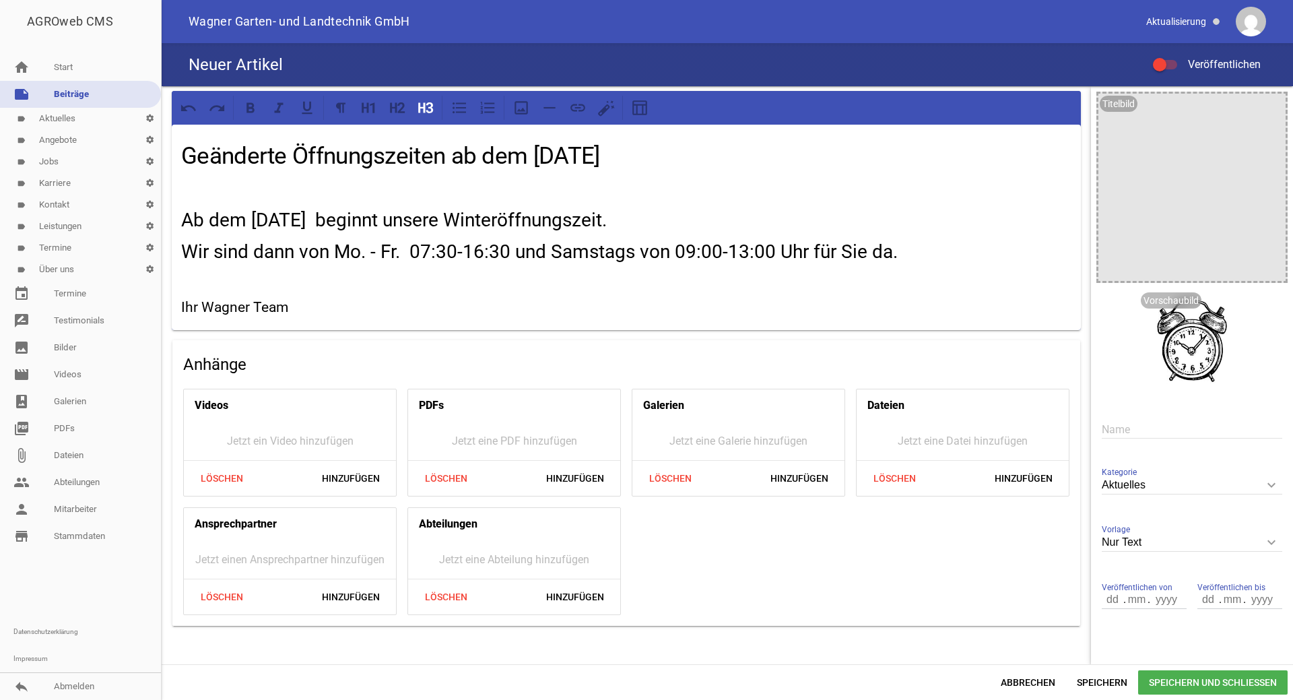
click at [333, 288] on div "Geänderte Öffnungszeiten ab dem [DATE] Ab dem [DATE] beginnt unsere Winteröffnu…" at bounding box center [626, 227] width 909 height 205
click at [1161, 71] on div at bounding box center [1159, 64] width 13 height 13
click at [1172, 57] on input "Veröffentlichen" at bounding box center [1172, 57] width 0 height 0
click at [1102, 596] on input "number" at bounding box center [1113, 600] width 23 height 18
type input "29"
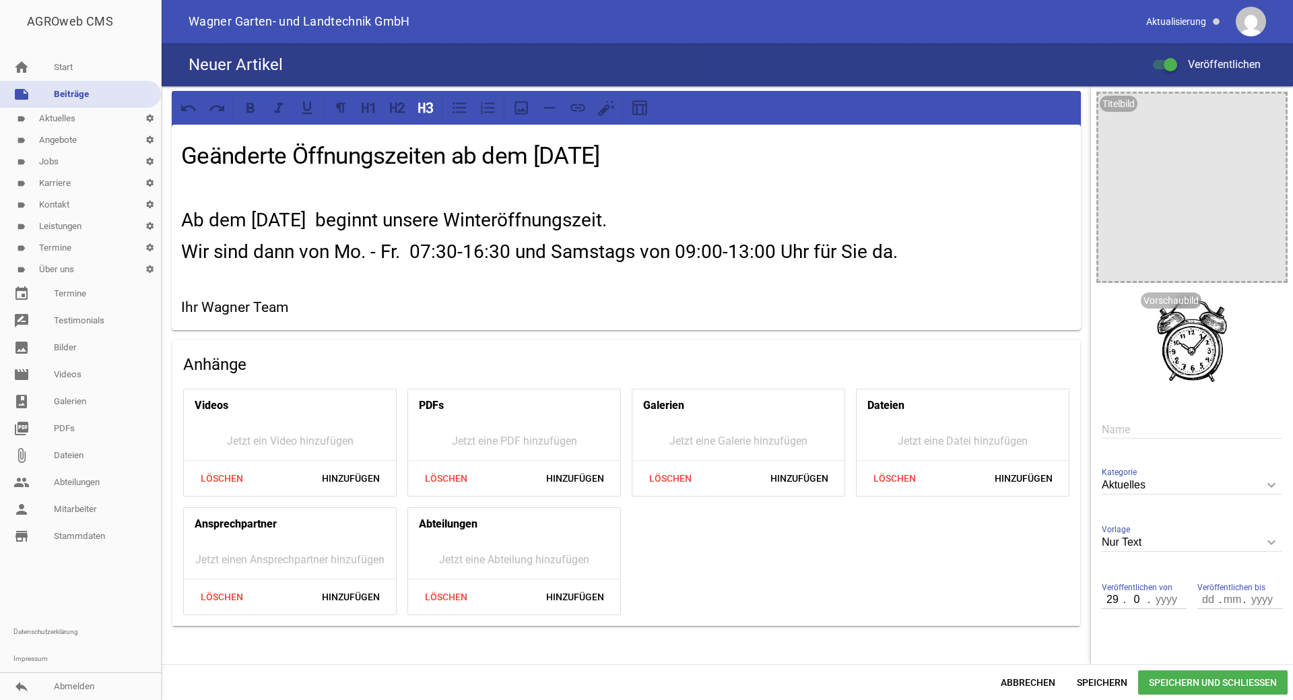
type input "09"
type input "2025"
click at [337, 298] on h3 "Ihr Wagner Team" at bounding box center [626, 308] width 890 height 22
drag, startPoint x: 350, startPoint y: 302, endPoint x: 298, endPoint y: 300, distance: 51.9
click at [298, 300] on h3 "Ihr Wagner Team [DATE]" at bounding box center [626, 308] width 890 height 22
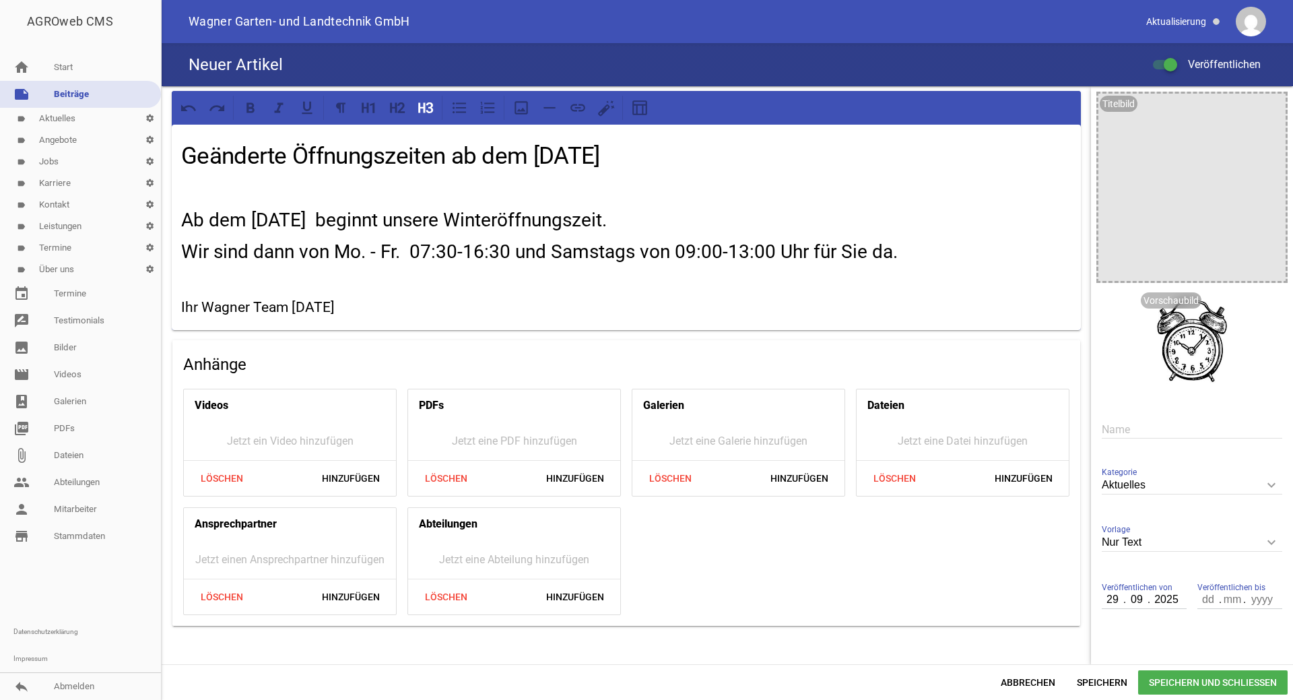
click at [1198, 604] on input "number" at bounding box center [1209, 600] width 23 height 18
type input "31"
type input "03"
type input "0"
type input "2026"
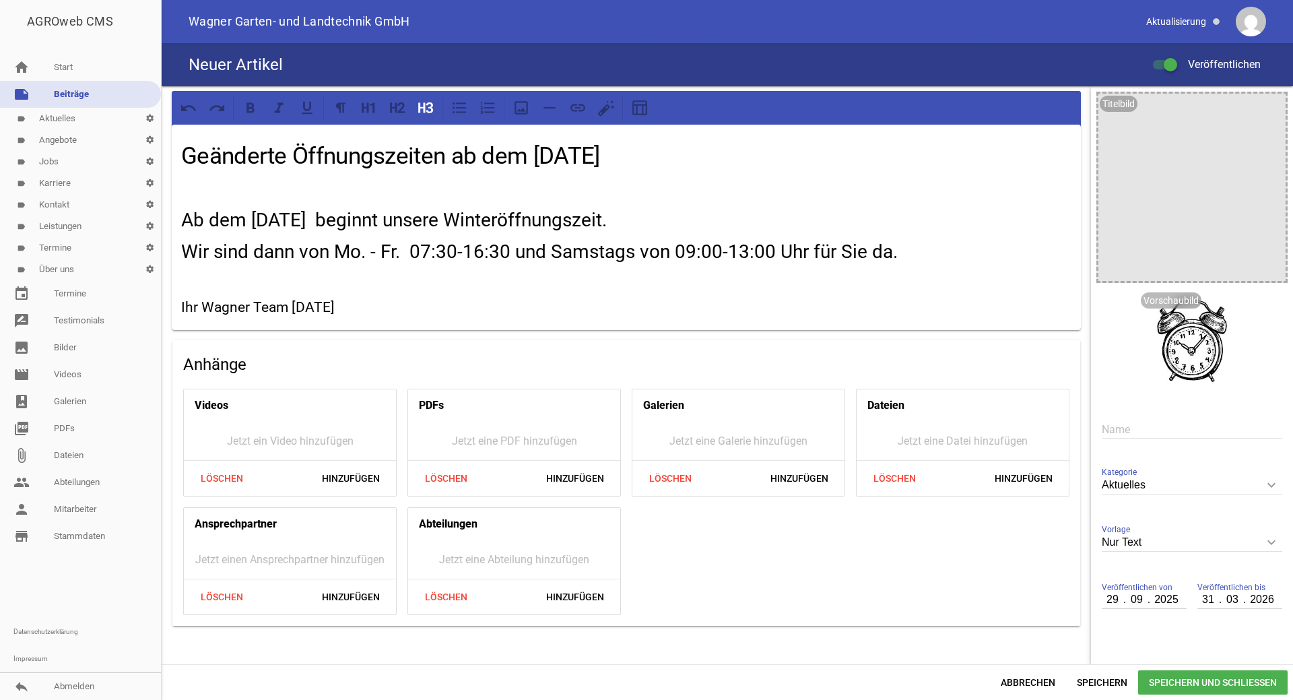
drag, startPoint x: 363, startPoint y: 299, endPoint x: 292, endPoint y: 307, distance: 71.9
click at [292, 307] on h3 "Ihr Wagner Team [DATE]" at bounding box center [626, 308] width 890 height 22
click at [252, 302] on h3 "Ihr Wagner Team" at bounding box center [626, 308] width 890 height 22
click at [1138, 430] on input "text" at bounding box center [1192, 429] width 181 height 18
type input "Winteröffnungszeit"
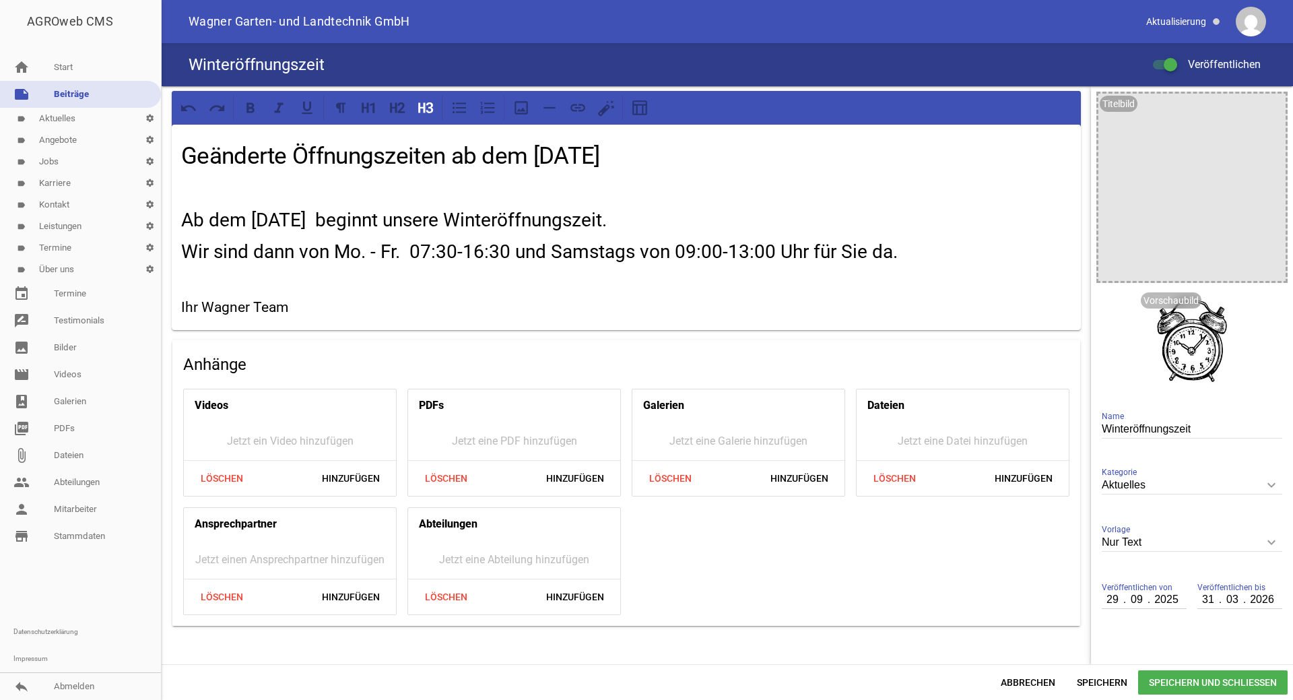
click at [1190, 676] on span "Speichern und Schließen" at bounding box center [1213, 682] width 150 height 24
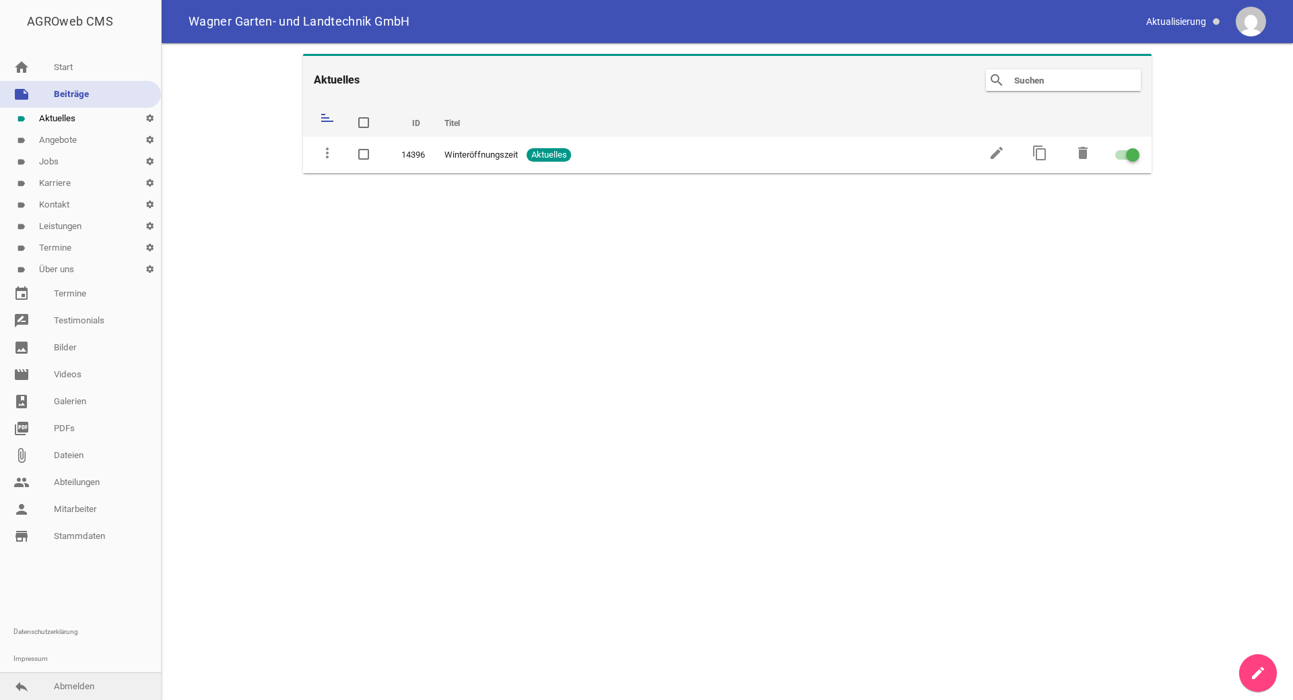
click at [83, 694] on link "reply Abmelden" at bounding box center [80, 686] width 161 height 27
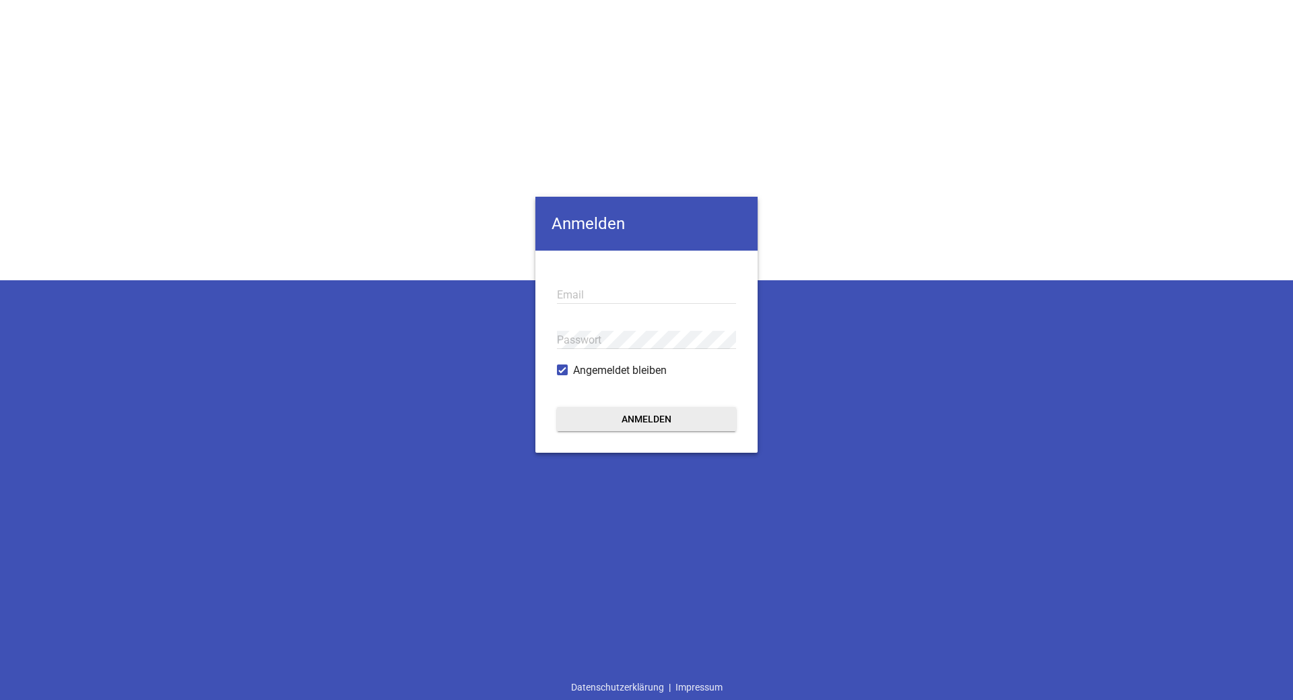
type input "[EMAIL_ADDRESS][DOMAIN_NAME]"
